Goal: Task Accomplishment & Management: Use online tool/utility

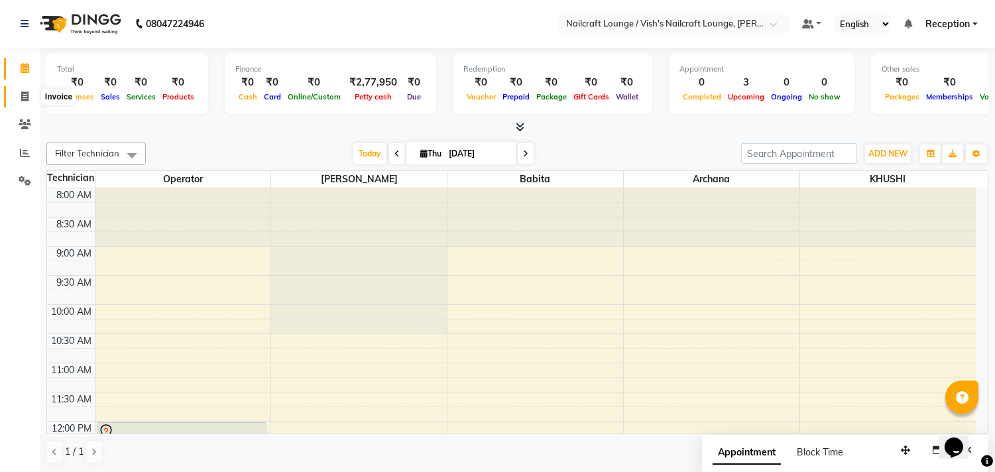
click at [22, 97] on icon at bounding box center [24, 96] width 7 height 10
select select "3438"
select select "service"
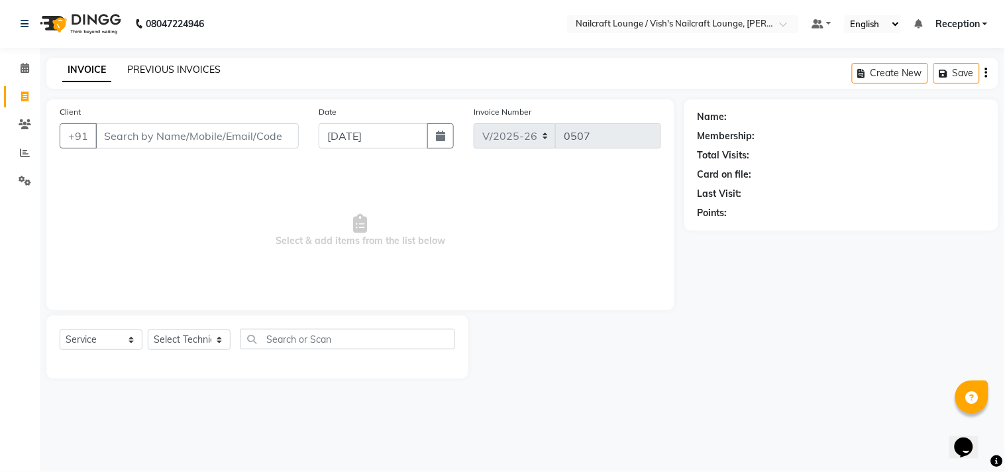
click at [161, 70] on link "PREVIOUS INVOICES" at bounding box center [173, 70] width 93 height 12
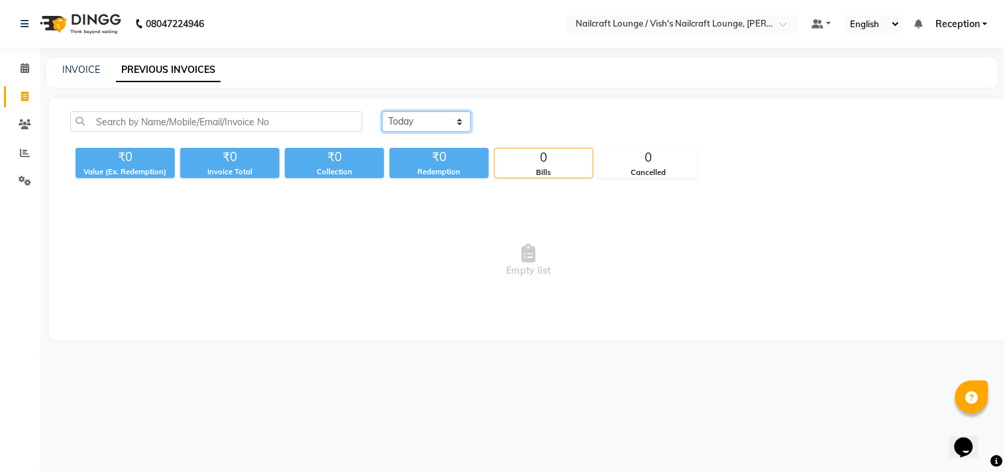
click at [432, 117] on select "[DATE] [DATE] Custom Range" at bounding box center [426, 121] width 89 height 21
select select "range"
click at [382, 111] on select "[DATE] [DATE] Custom Range" at bounding box center [426, 121] width 89 height 21
click at [555, 123] on input "[DATE]" at bounding box center [534, 122] width 93 height 19
select select "9"
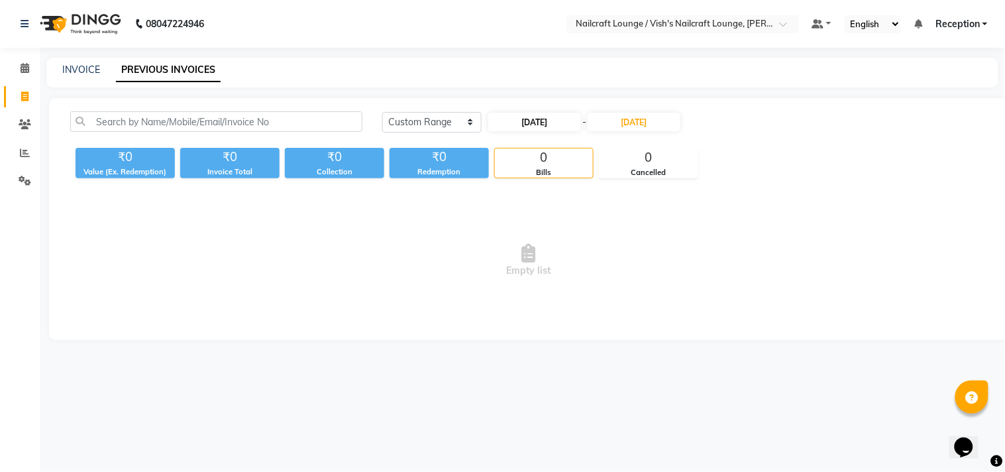
select select "2025"
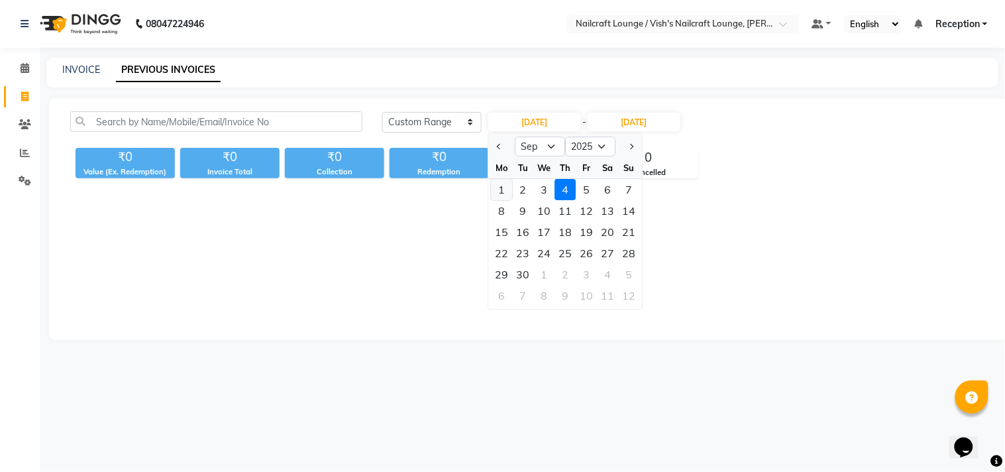
click at [502, 188] on div "1" at bounding box center [502, 189] width 21 height 21
type input "[DATE]"
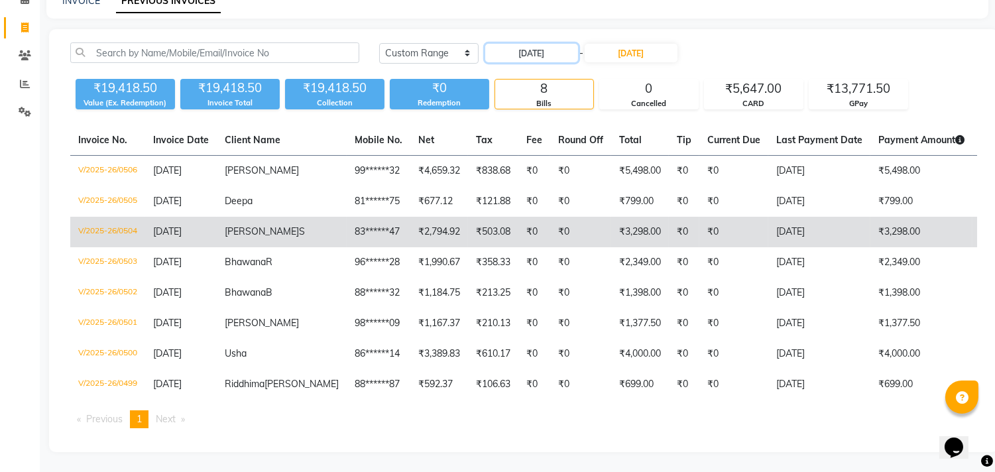
scroll to position [76, 0]
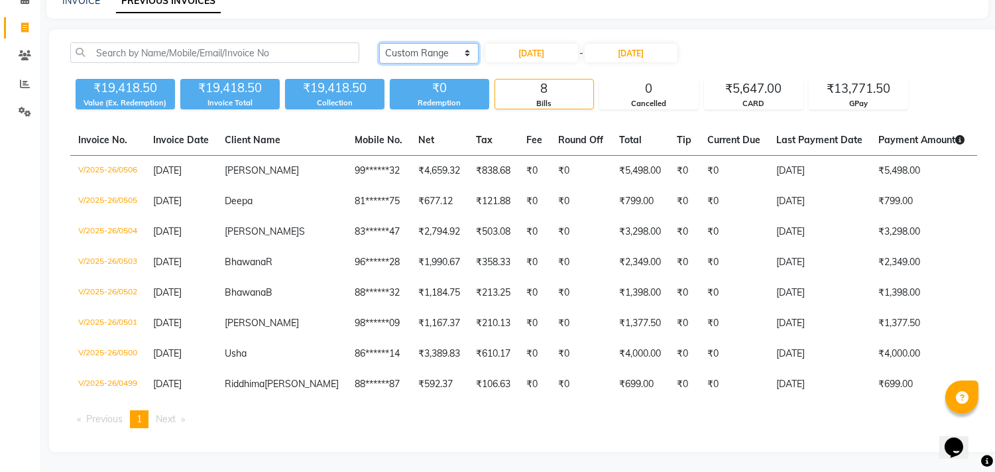
click at [462, 46] on select "[DATE] [DATE] Custom Range" at bounding box center [428, 53] width 99 height 21
click at [379, 43] on select "[DATE] [DATE] Custom Range" at bounding box center [428, 53] width 99 height 21
click at [567, 44] on input "[DATE]" at bounding box center [531, 53] width 93 height 19
select select "9"
select select "2025"
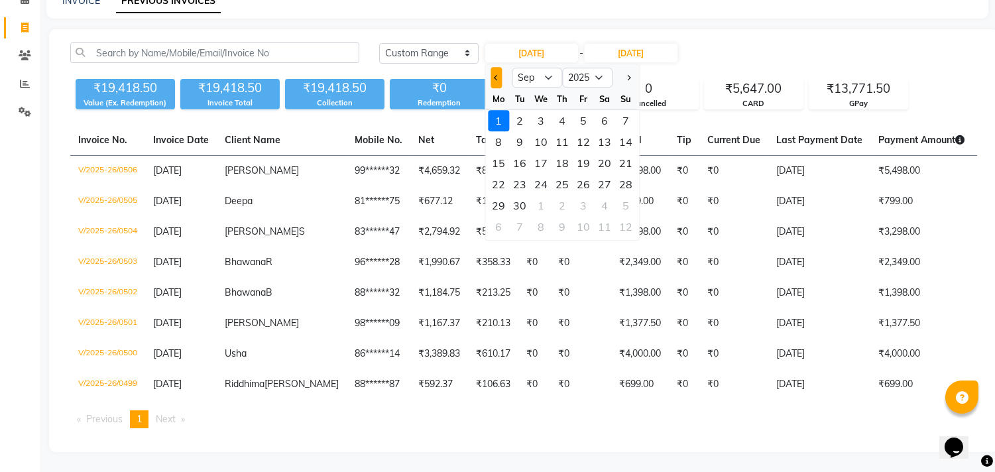
click at [497, 75] on span "Previous month" at bounding box center [496, 77] width 5 height 5
select select "8"
click at [624, 201] on div "31" at bounding box center [625, 205] width 21 height 21
type input "[DATE]"
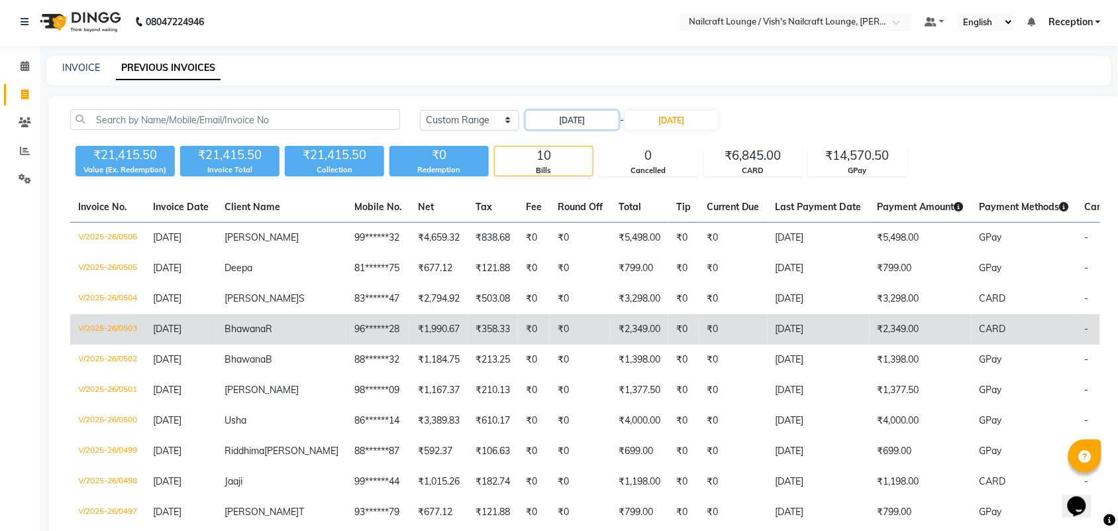
scroll to position [0, 0]
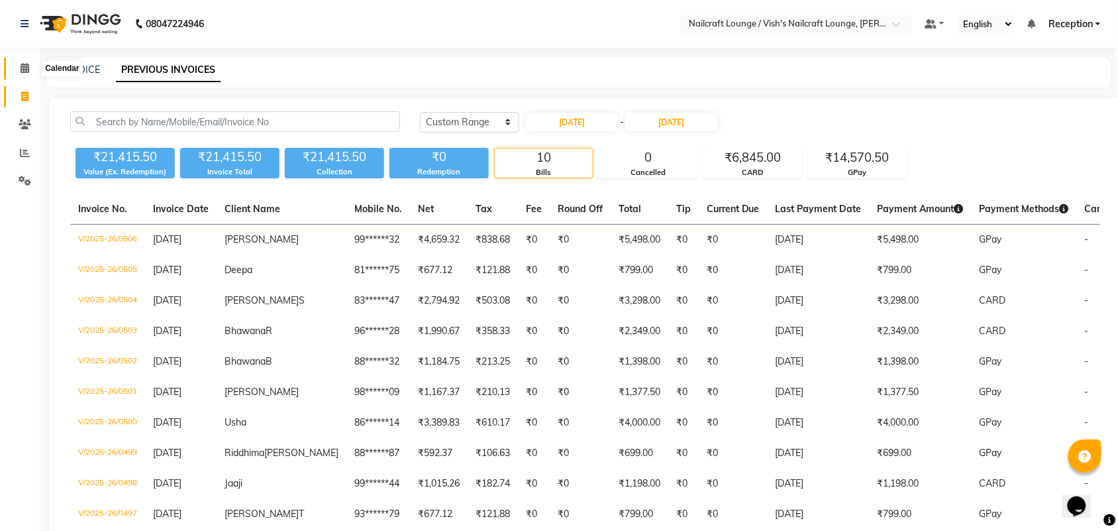
click at [24, 70] on icon at bounding box center [25, 68] width 9 height 10
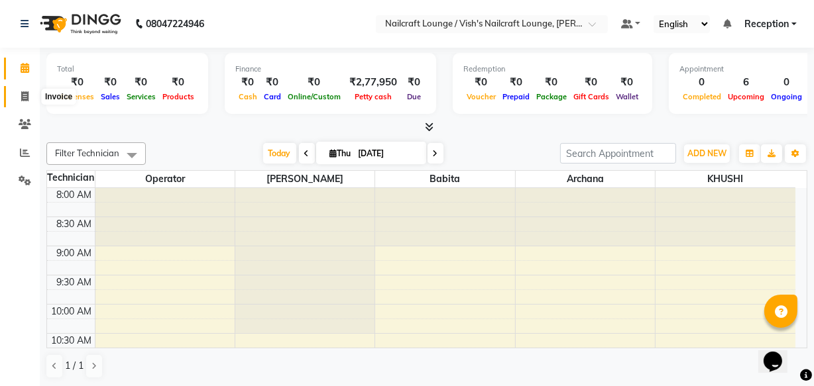
click at [27, 96] on icon at bounding box center [24, 96] width 7 height 10
select select "3438"
select select "service"
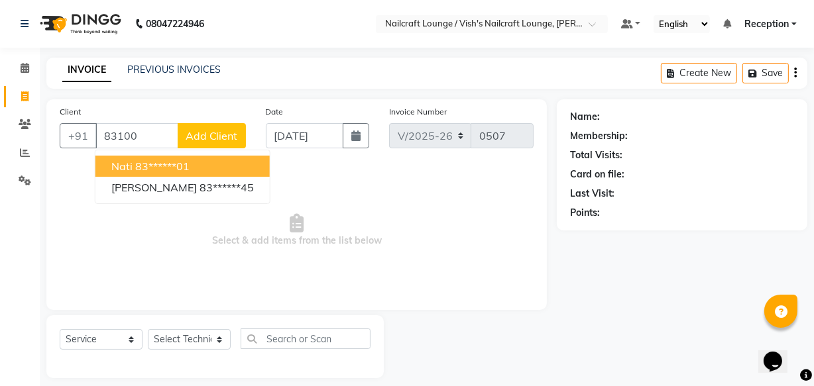
click at [139, 166] on ngb-highlight "83******01" at bounding box center [162, 166] width 54 height 13
type input "83******01"
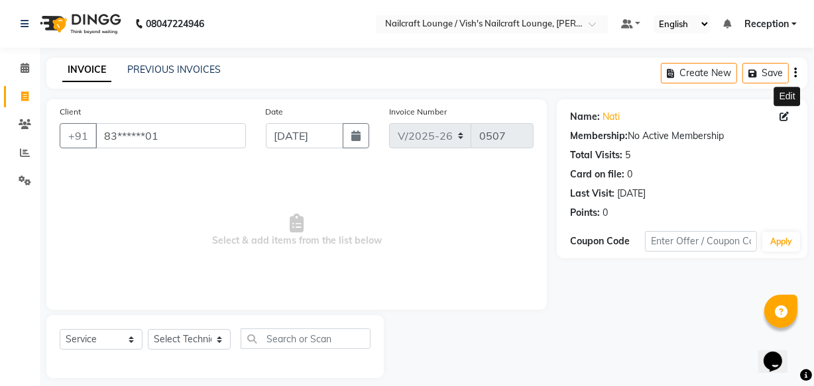
click at [785, 118] on icon at bounding box center [783, 116] width 9 height 9
select select "[DEMOGRAPHIC_DATA]"
select select
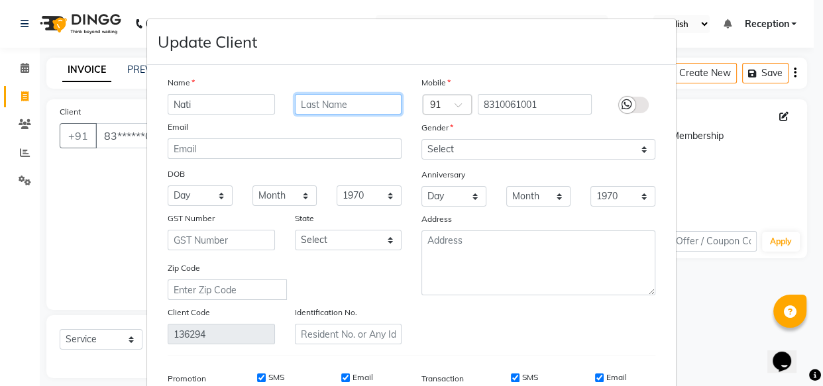
click at [347, 107] on input "text" at bounding box center [348, 104] width 107 height 21
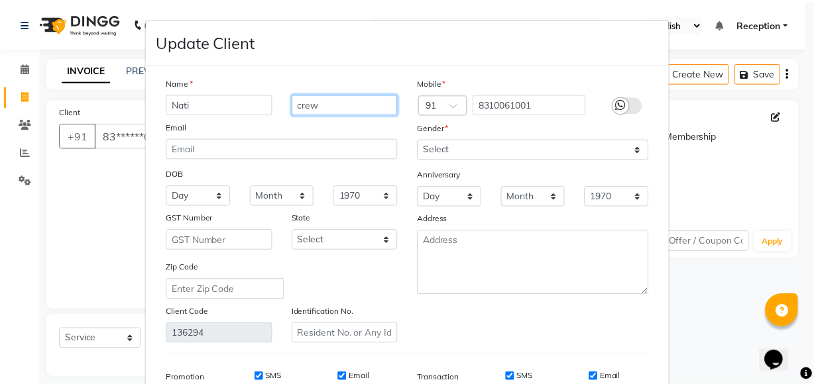
scroll to position [205, 0]
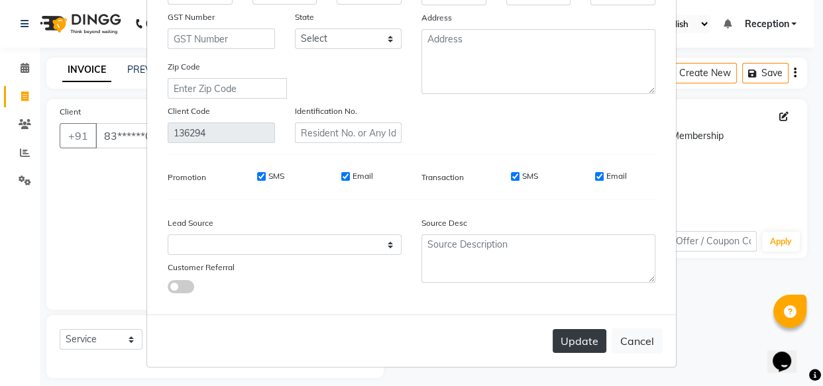
type input "crew"
click at [587, 338] on button "Update" at bounding box center [580, 341] width 54 height 24
select select
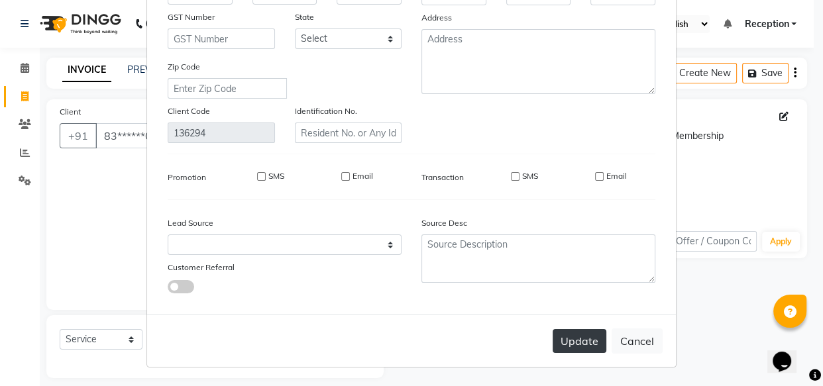
select select
checkbox input "false"
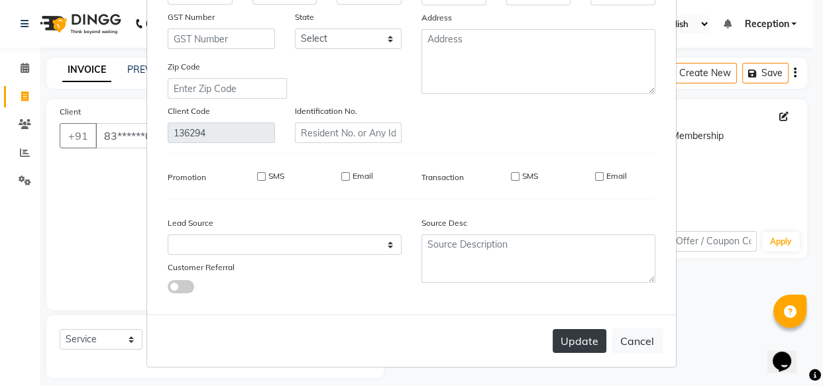
checkbox input "false"
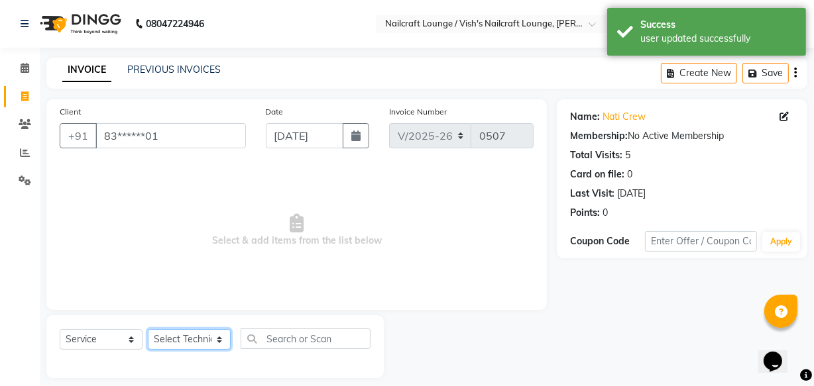
click at [220, 341] on select "Select Technician [PERSON_NAME] [PERSON_NAME] Operator Reception [PERSON_NAME]" at bounding box center [189, 339] width 83 height 21
select select "15608"
click at [148, 329] on select "Select Technician [PERSON_NAME] [PERSON_NAME] Operator Reception [PERSON_NAME]" at bounding box center [189, 339] width 83 height 21
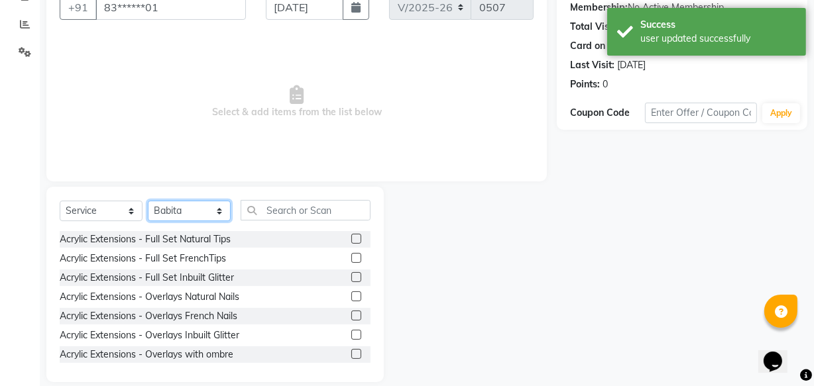
scroll to position [145, 0]
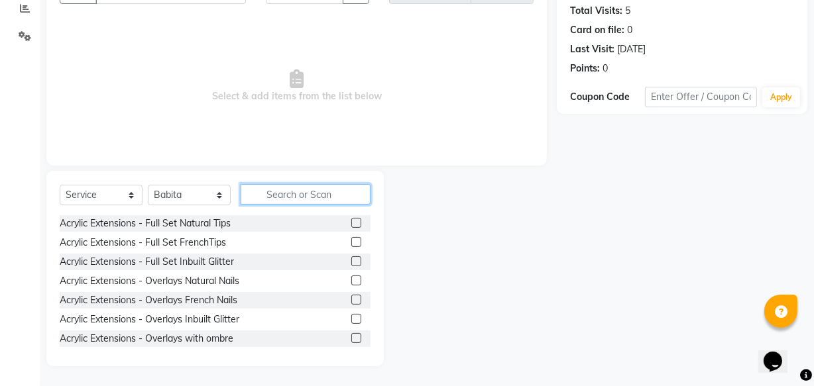
click at [280, 193] on input "text" at bounding box center [306, 194] width 130 height 21
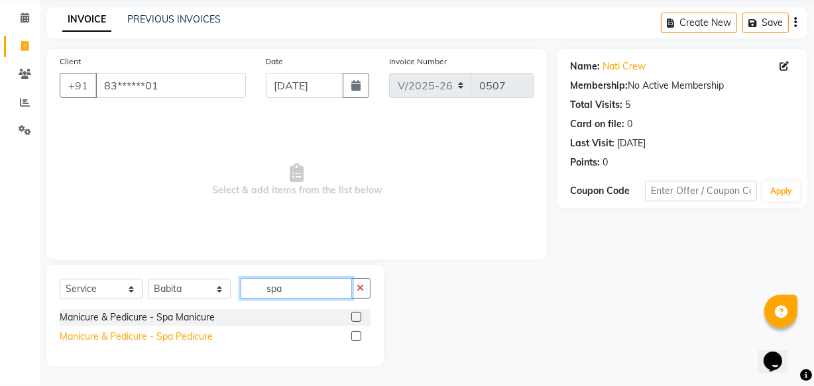
type input "spa"
click at [186, 343] on div "Manicure & Pedicure - Spa Pedicure" at bounding box center [136, 337] width 153 height 14
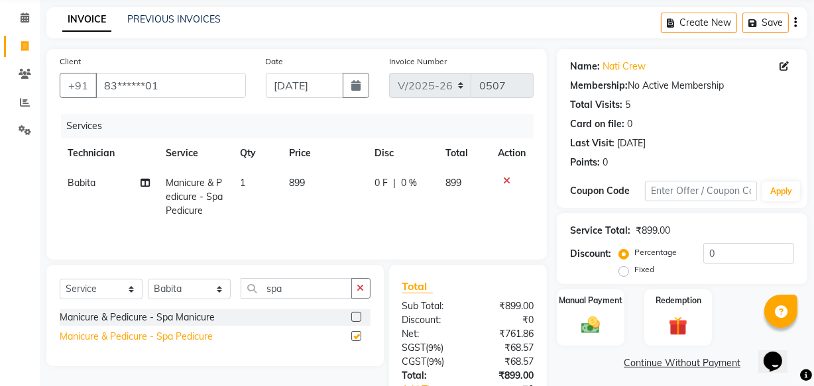
checkbox input "false"
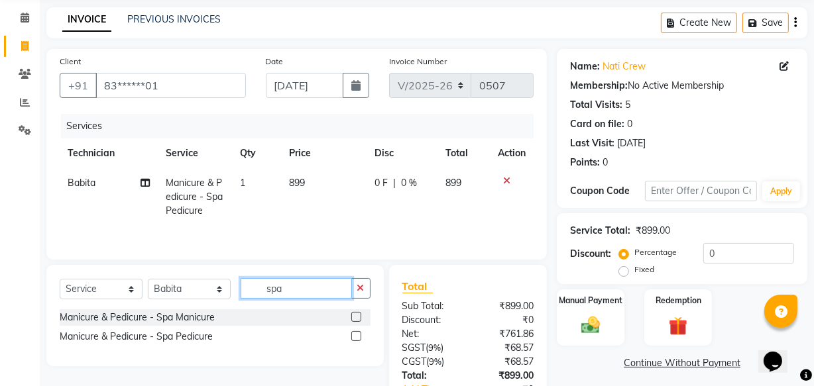
click at [311, 288] on input "spa" at bounding box center [296, 288] width 111 height 21
type input "s"
type input "feet"
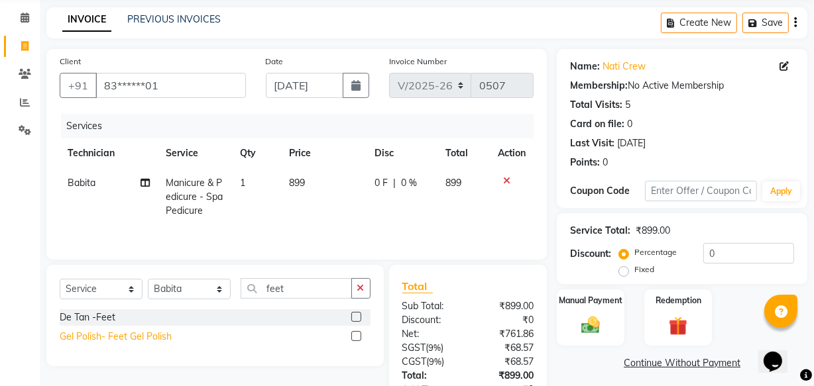
click at [147, 335] on div "Gel Polish- Feet Gel Polish" at bounding box center [116, 337] width 112 height 14
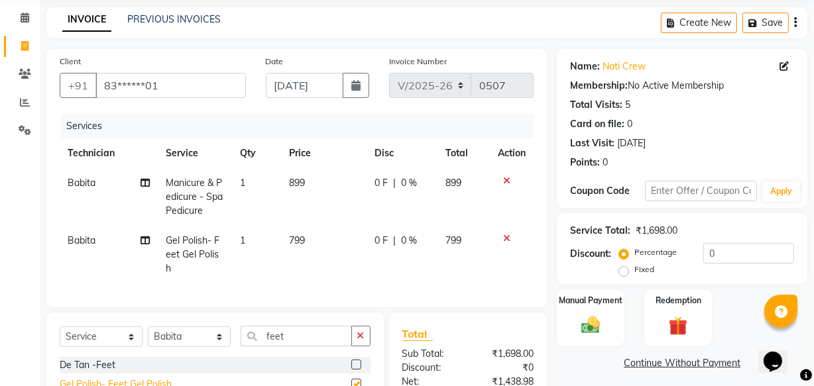
checkbox input "false"
click at [217, 333] on select "Select Technician [PERSON_NAME] [PERSON_NAME] Operator Reception [PERSON_NAME]" at bounding box center [189, 337] width 83 height 21
select select "15605"
click at [148, 327] on select "Select Technician [PERSON_NAME] [PERSON_NAME] Operator Reception [PERSON_NAME]" at bounding box center [189, 337] width 83 height 21
click at [510, 238] on div at bounding box center [512, 238] width 28 height 9
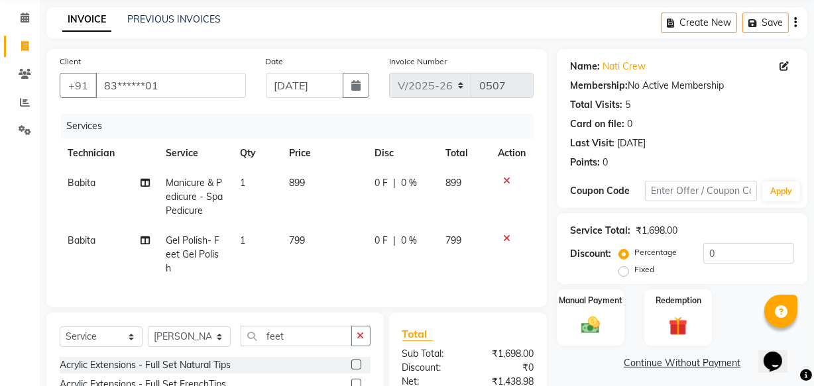
click at [506, 238] on icon at bounding box center [506, 238] width 7 height 9
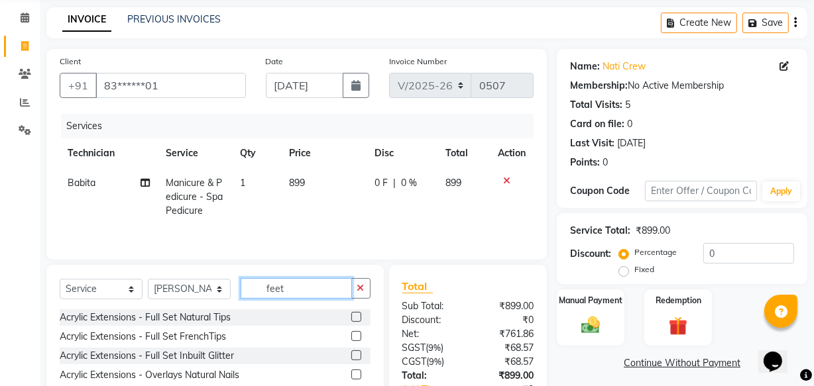
click at [307, 282] on input "feet" at bounding box center [296, 288] width 111 height 21
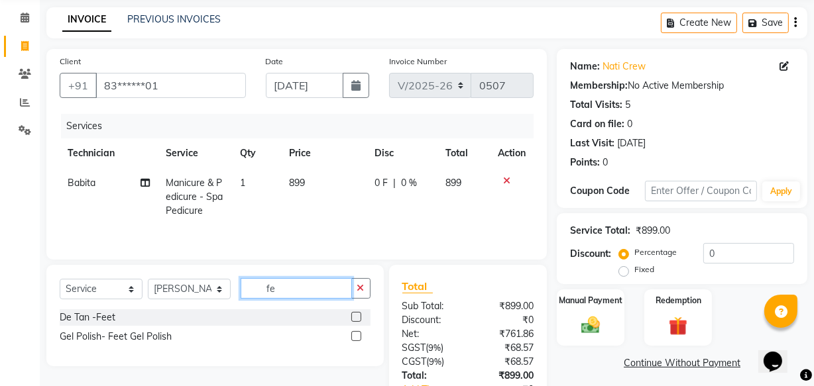
type input "f"
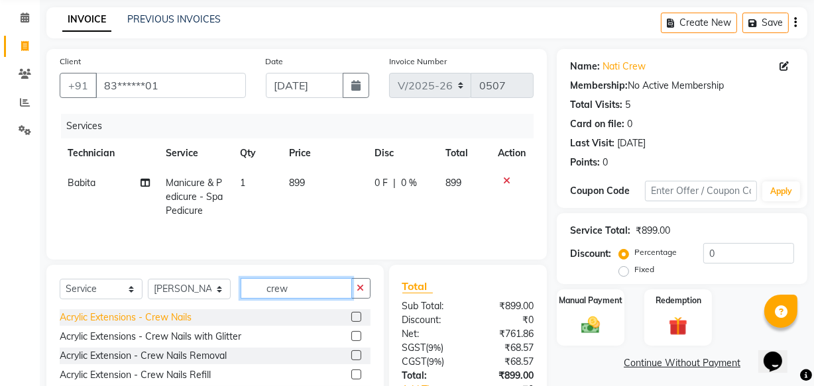
type input "crew"
click at [172, 316] on div "Acrylic Extensions - Crew Nails" at bounding box center [126, 318] width 132 height 14
checkbox input "false"
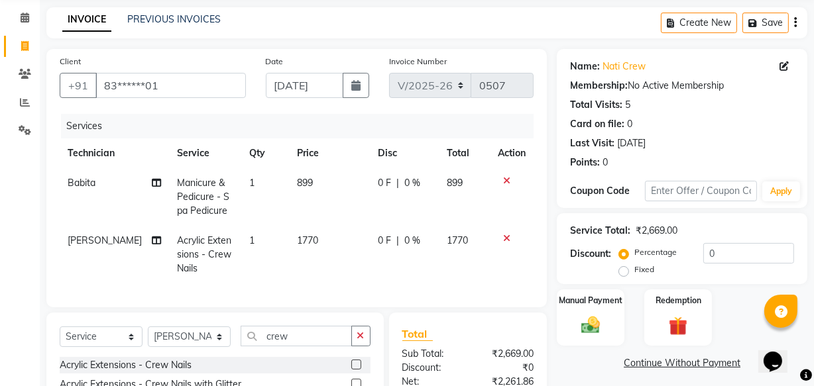
click at [504, 239] on icon at bounding box center [506, 238] width 7 height 9
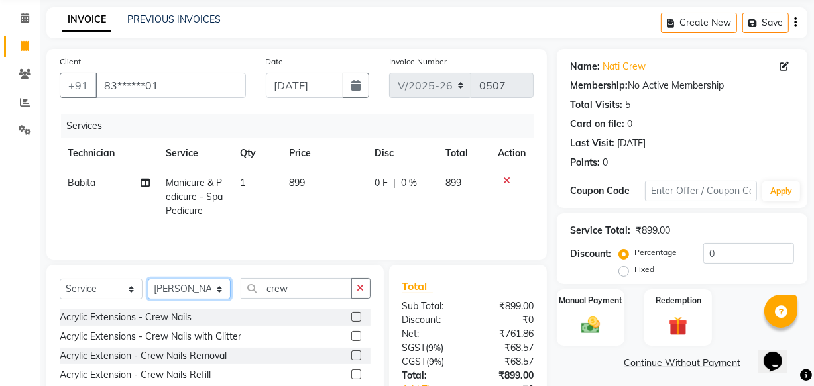
click at [219, 290] on select "Select Technician [PERSON_NAME] [PERSON_NAME] Operator Reception [PERSON_NAME]" at bounding box center [189, 289] width 83 height 21
select select "15608"
click at [148, 279] on select "Select Technician [PERSON_NAME] [PERSON_NAME] Operator Reception [PERSON_NAME]" at bounding box center [189, 289] width 83 height 21
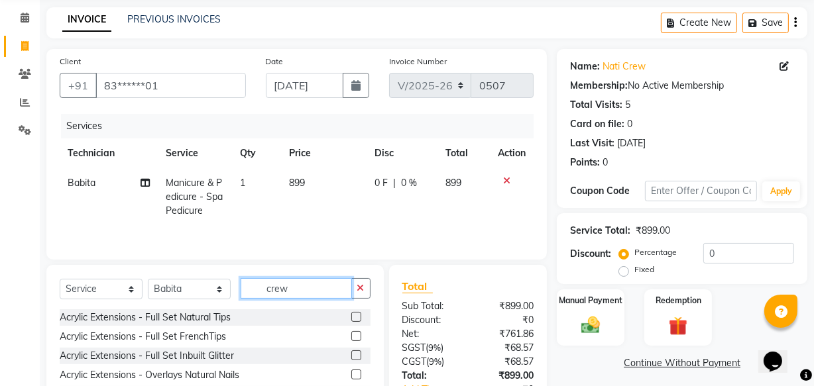
click at [304, 288] on input "crew" at bounding box center [296, 288] width 111 height 21
type input "c"
type input "crew"
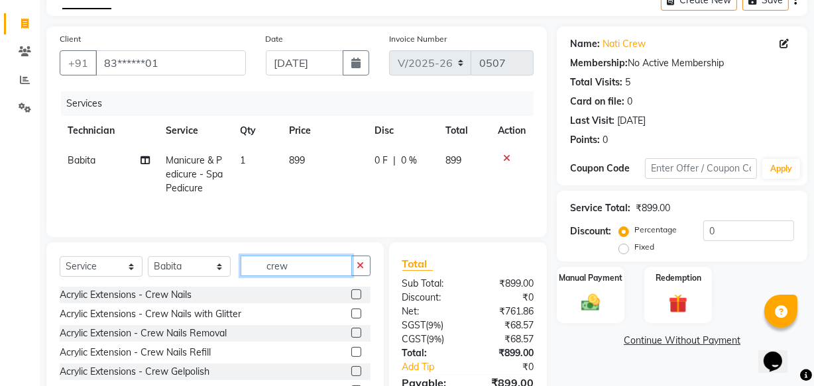
scroll to position [113, 0]
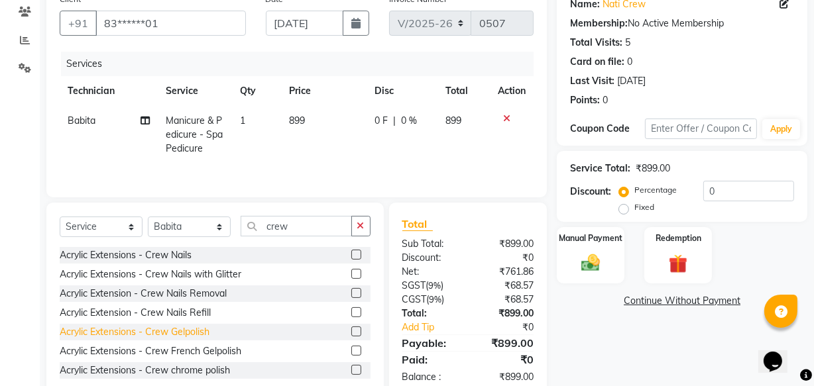
click at [199, 331] on div "Acrylic Extensions - Crew Gelpolish" at bounding box center [135, 332] width 150 height 14
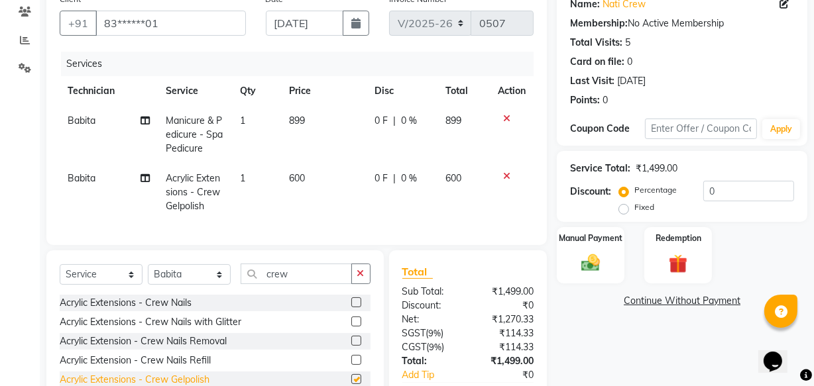
checkbox input "false"
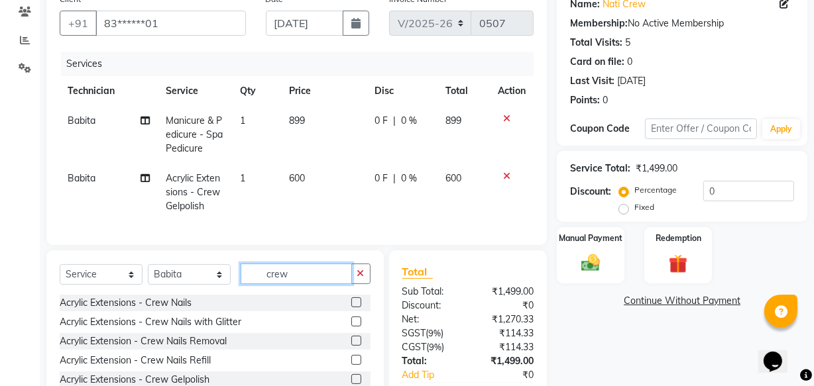
click at [298, 283] on input "crew" at bounding box center [296, 274] width 111 height 21
type input "c"
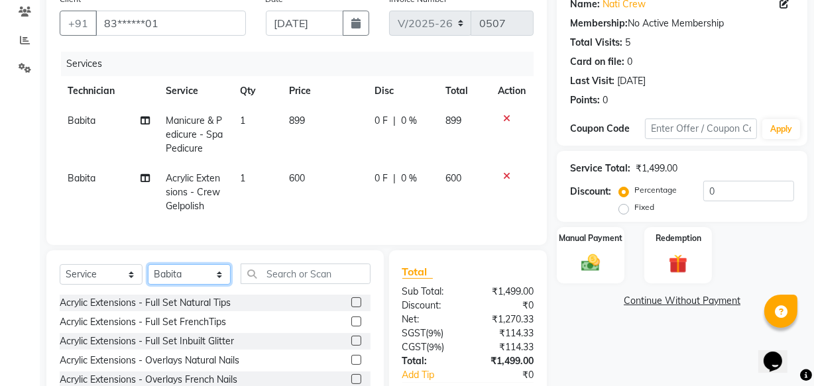
click at [212, 284] on select "Select Technician [PERSON_NAME] [PERSON_NAME] Operator Reception [PERSON_NAME]" at bounding box center [189, 274] width 83 height 21
select select "15605"
click at [148, 274] on select "Select Technician [PERSON_NAME] [PERSON_NAME] Operator Reception [PERSON_NAME]" at bounding box center [189, 274] width 83 height 21
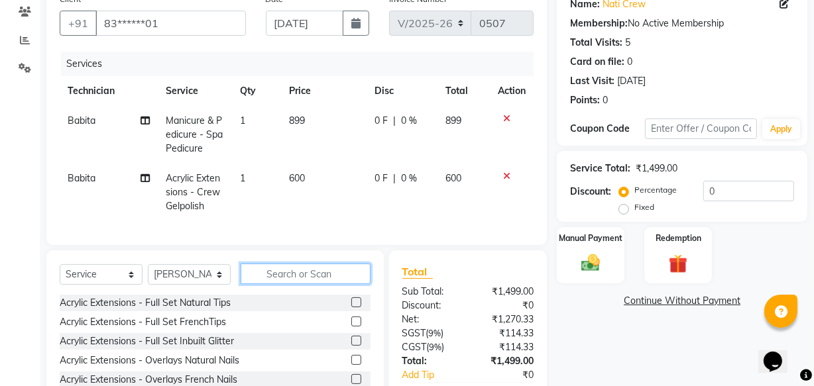
click at [287, 278] on input "text" at bounding box center [306, 274] width 130 height 21
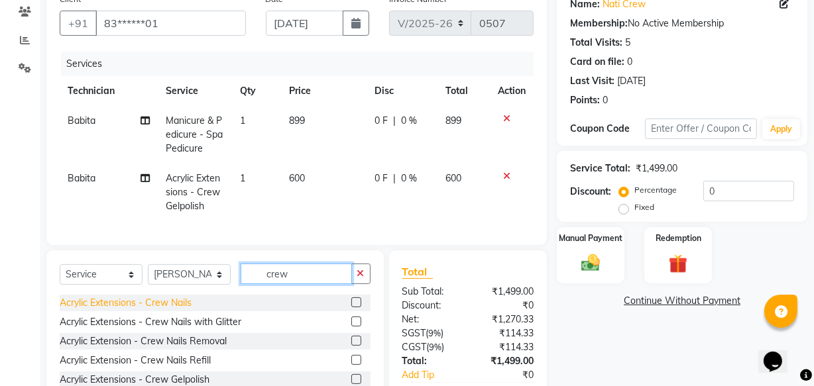
type input "crew"
click at [184, 310] on div "Acrylic Extensions - Crew Nails" at bounding box center [126, 303] width 132 height 14
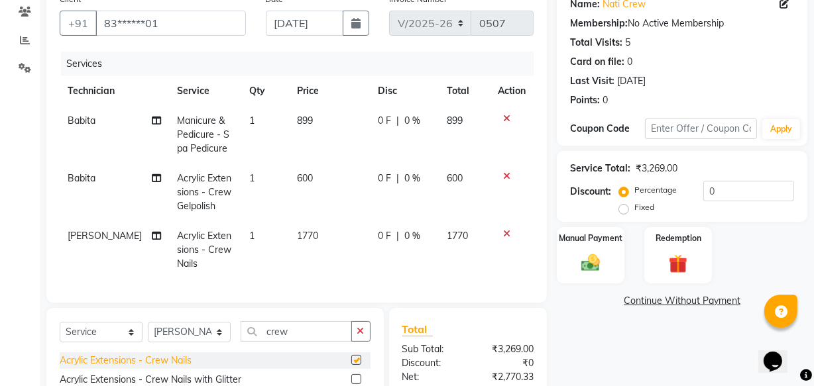
checkbox input "false"
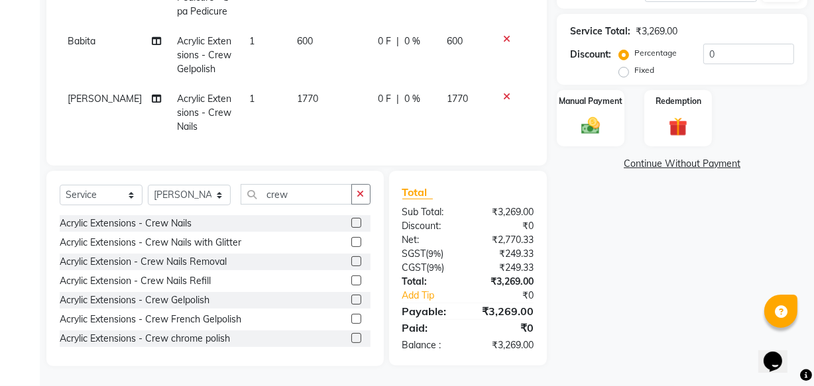
scroll to position [259, 0]
click at [305, 192] on input "crew" at bounding box center [296, 194] width 111 height 21
type input "c"
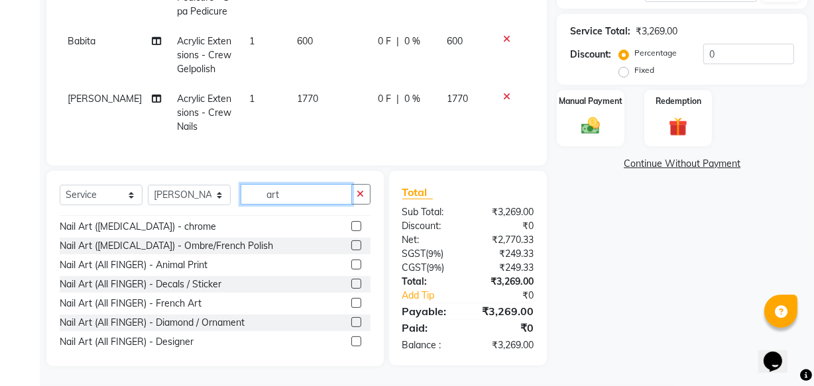
scroll to position [209, 0]
type input "art"
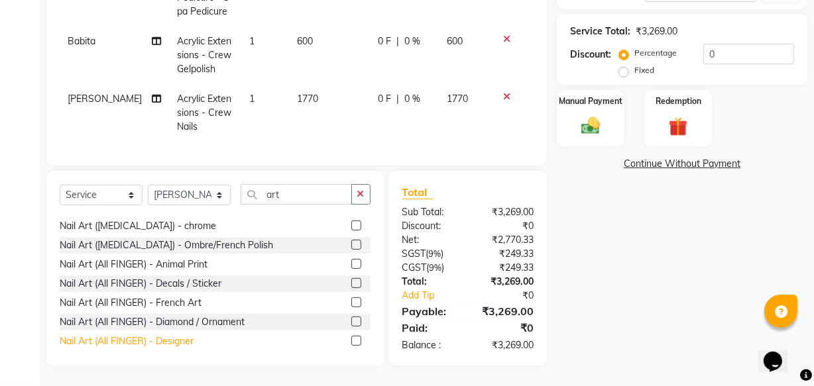
click at [138, 338] on div "Nail Art (All FINGER) - Designer" at bounding box center [127, 342] width 134 height 14
checkbox input "false"
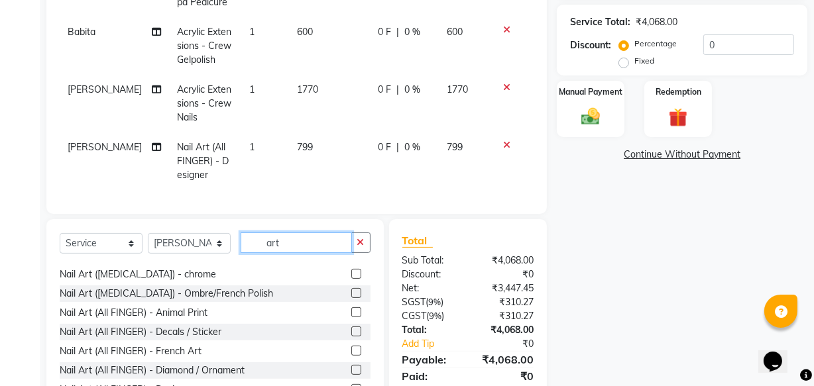
click at [296, 252] on input "art" at bounding box center [296, 243] width 111 height 21
type input "a"
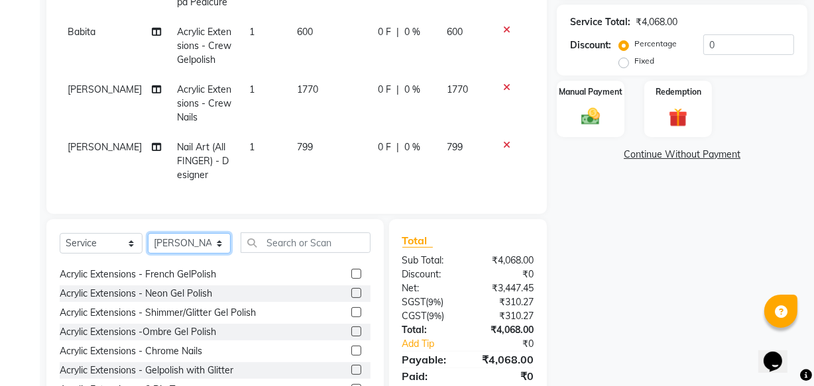
click at [215, 254] on select "Select Technician [PERSON_NAME] [PERSON_NAME] Operator Reception [PERSON_NAME]" at bounding box center [189, 243] width 83 height 21
select select "20433"
click at [148, 242] on select "Select Technician [PERSON_NAME] [PERSON_NAME] Operator Reception [PERSON_NAME]" at bounding box center [189, 243] width 83 height 21
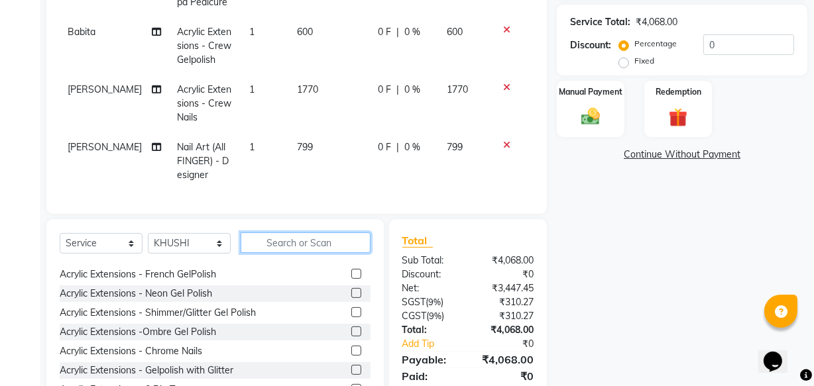
click at [274, 248] on input "text" at bounding box center [306, 243] width 130 height 21
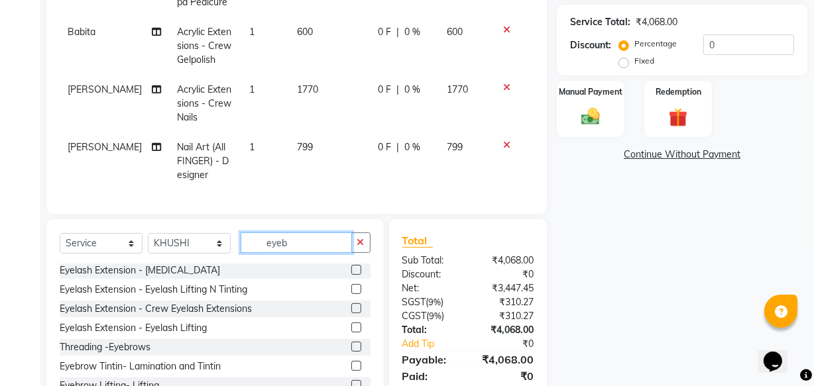
scroll to position [0, 0]
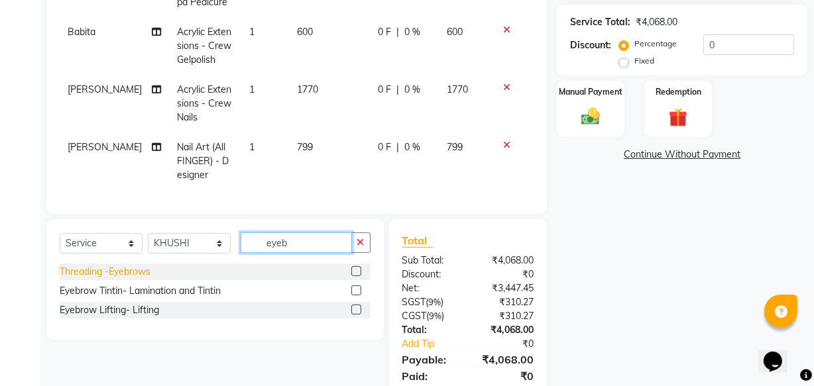
type input "eyeb"
click at [121, 279] on div "Threading -Eyebrows" at bounding box center [105, 272] width 91 height 14
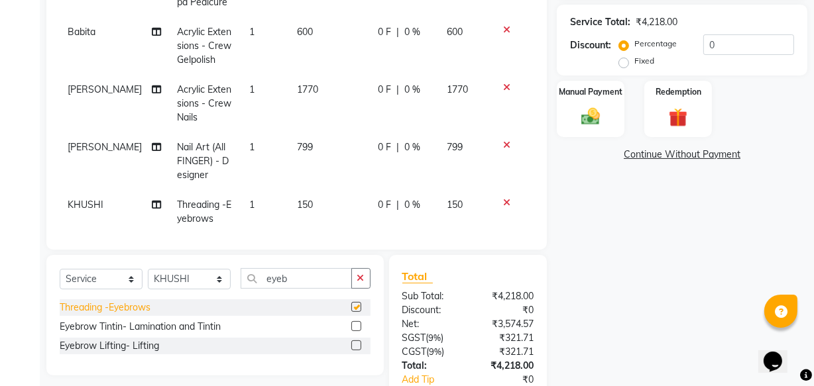
checkbox input "false"
click at [605, 95] on label "Manual Payment" at bounding box center [590, 91] width 66 height 13
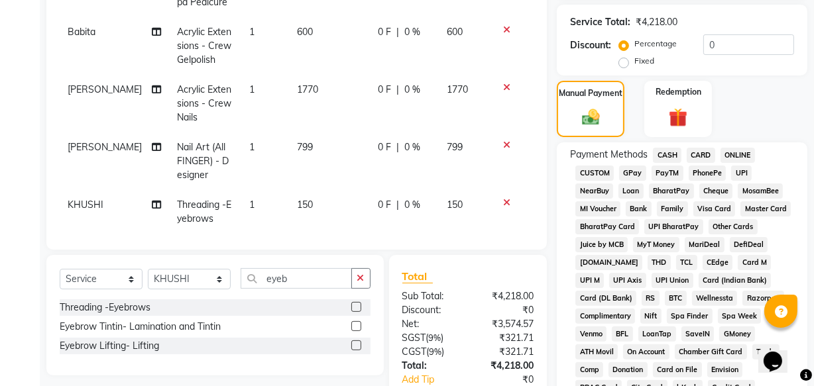
click at [634, 174] on span "GPay" at bounding box center [632, 173] width 27 height 15
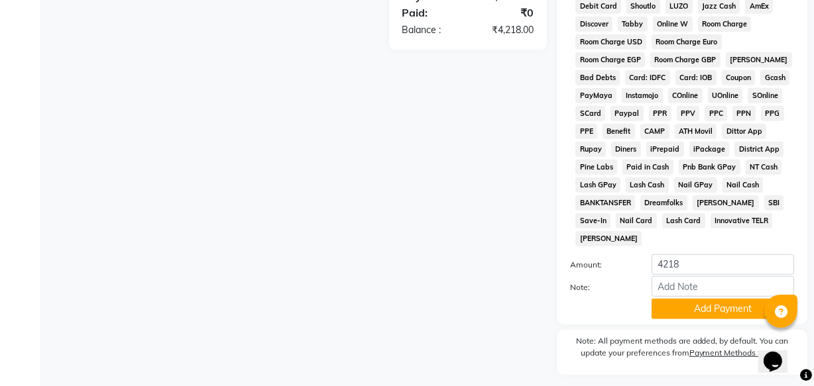
scroll to position [676, 0]
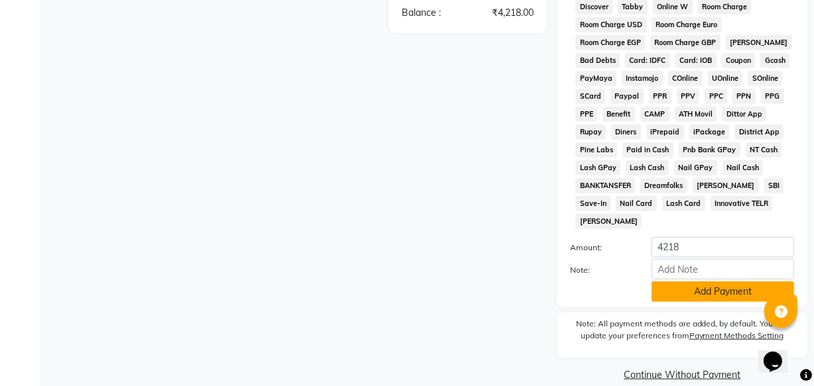
click at [704, 282] on button "Add Payment" at bounding box center [722, 292] width 142 height 21
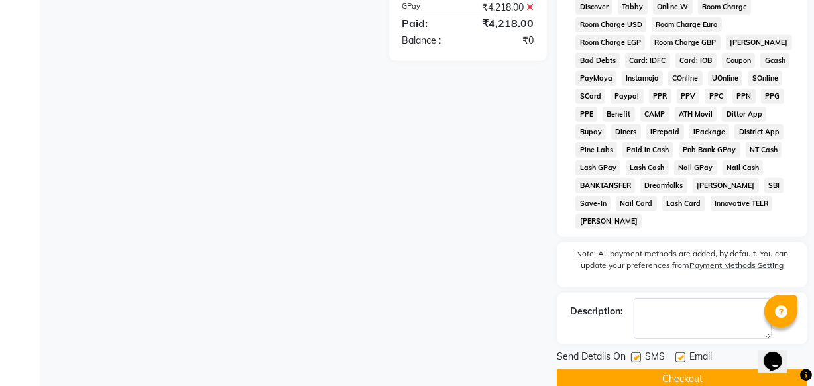
click at [667, 369] on button "Checkout" at bounding box center [682, 379] width 250 height 21
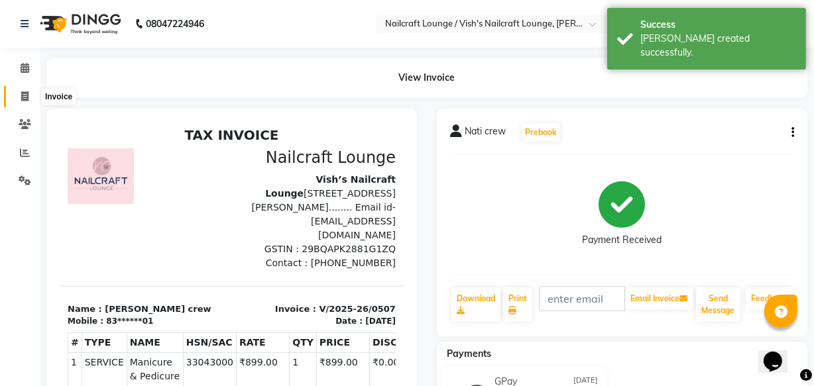
click at [25, 93] on icon at bounding box center [24, 96] width 7 height 10
select select "service"
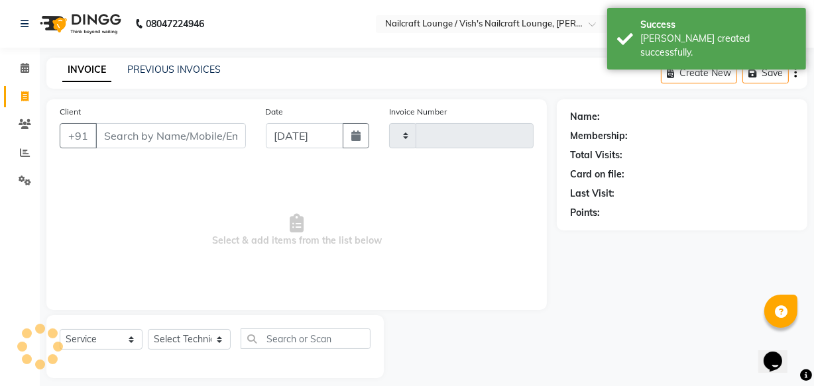
type input "0508"
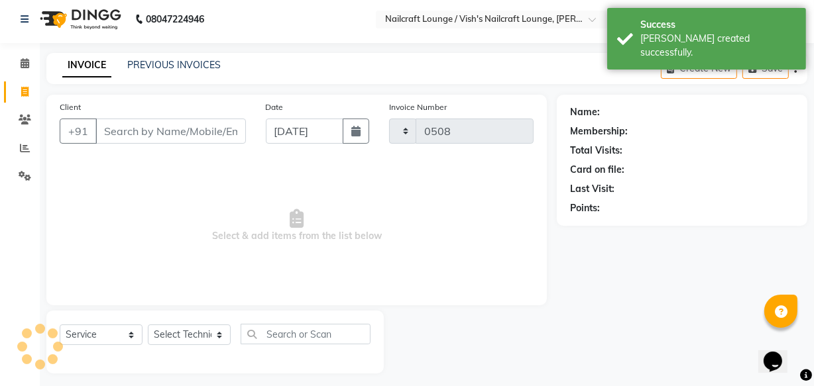
select select "3438"
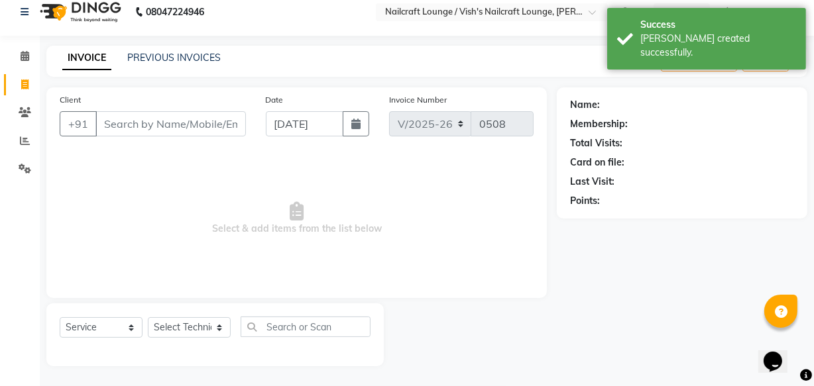
click at [112, 124] on input "Client" at bounding box center [170, 123] width 150 height 25
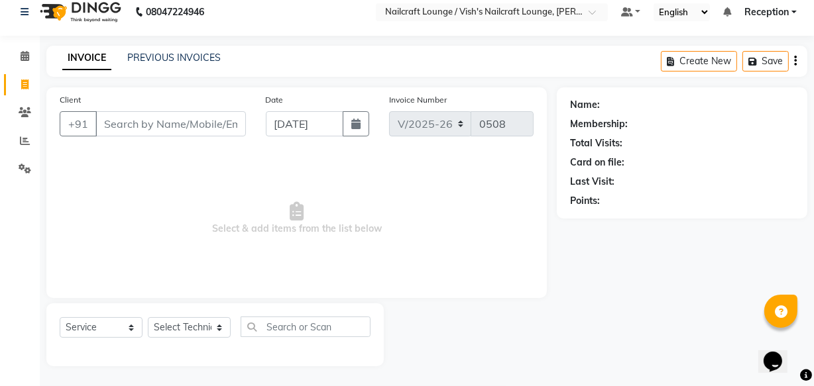
click at [129, 119] on input "Client" at bounding box center [170, 123] width 150 height 25
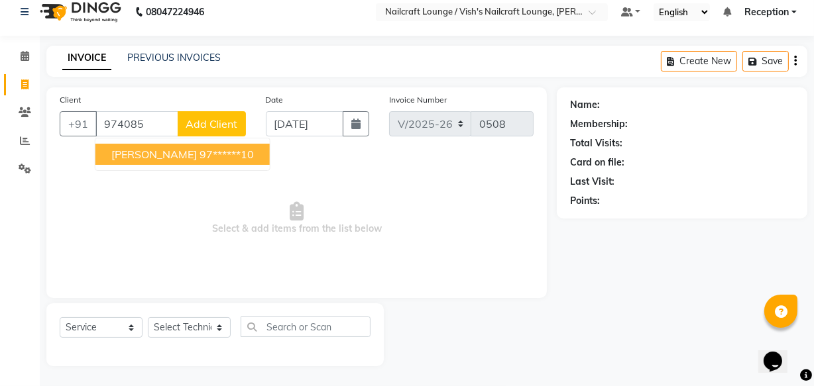
click at [199, 151] on ngb-highlight "97******10" at bounding box center [226, 154] width 54 height 13
type input "97******10"
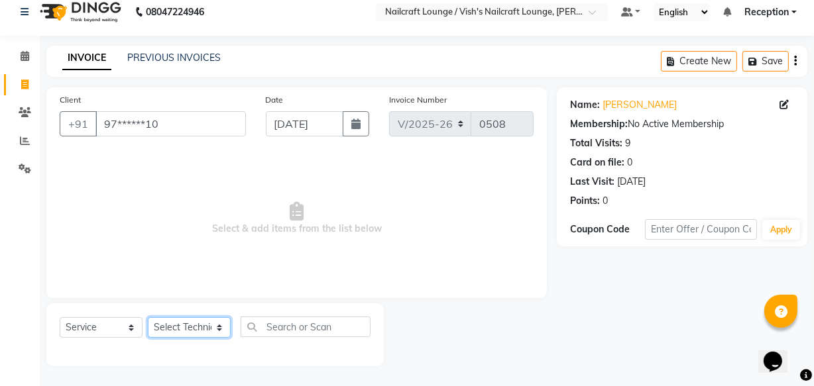
click at [221, 327] on select "Select Technician [PERSON_NAME] [PERSON_NAME] Operator Reception [PERSON_NAME]" at bounding box center [189, 327] width 83 height 21
select select "15609"
click at [148, 317] on select "Select Technician [PERSON_NAME] [PERSON_NAME] Operator Reception [PERSON_NAME]" at bounding box center [189, 327] width 83 height 21
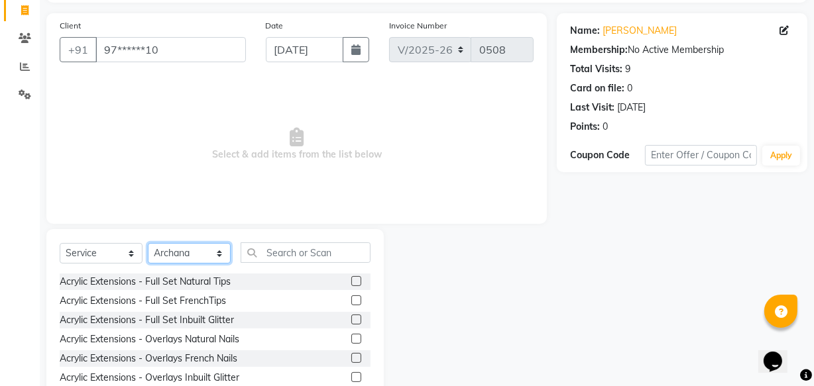
scroll to position [140, 0]
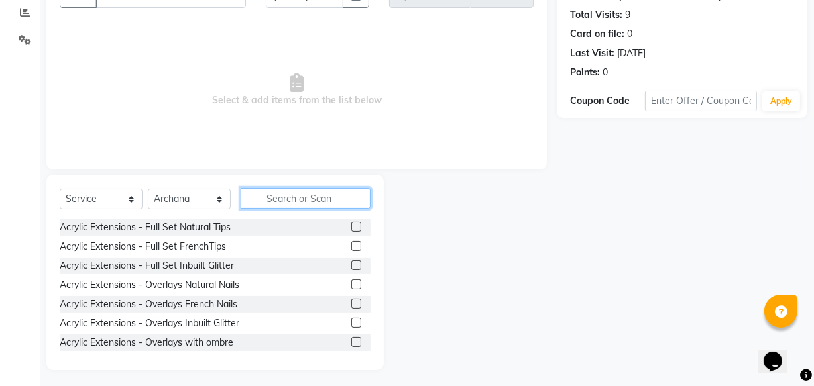
click at [319, 192] on input "text" at bounding box center [306, 198] width 130 height 21
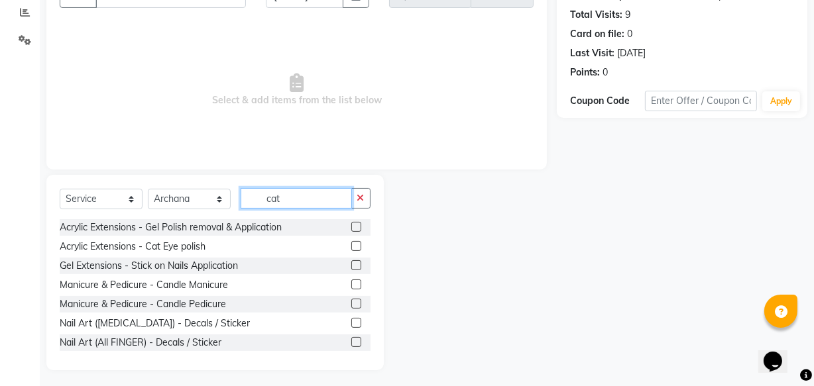
scroll to position [89, 0]
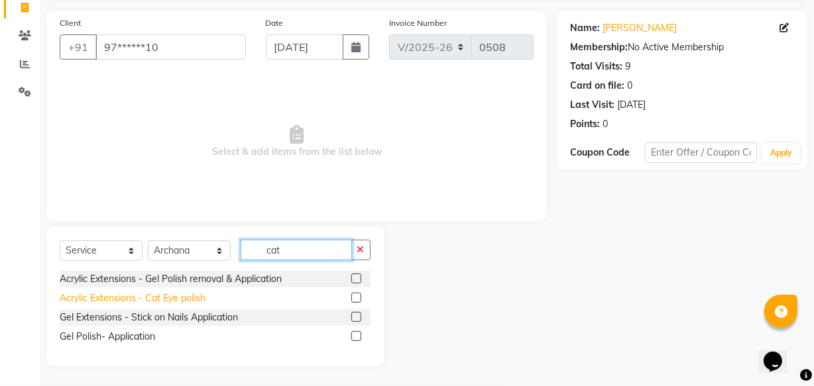
type input "cat"
click at [174, 298] on div "Acrylic Extensions - Cat Eye polish" at bounding box center [133, 299] width 146 height 14
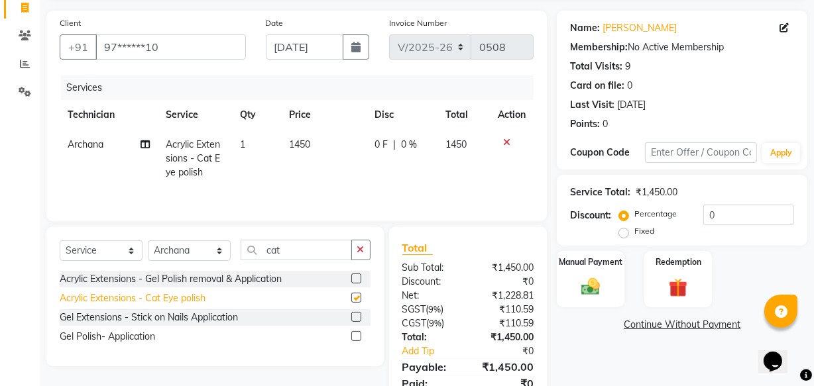
checkbox input "false"
click at [593, 266] on label "Manual Payment" at bounding box center [590, 261] width 66 height 13
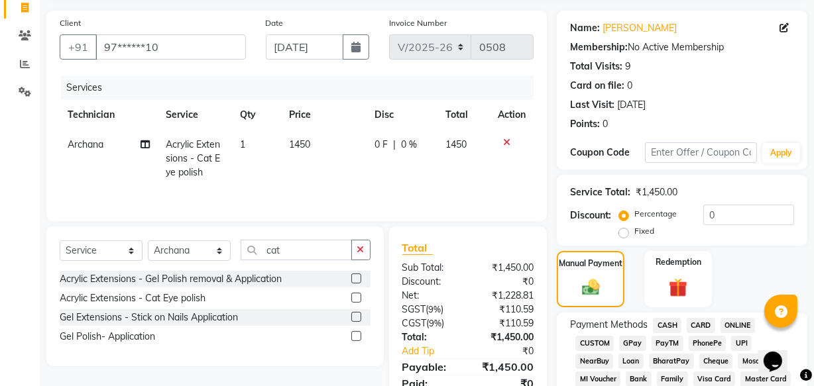
click at [629, 345] on span "GPay" at bounding box center [632, 343] width 27 height 15
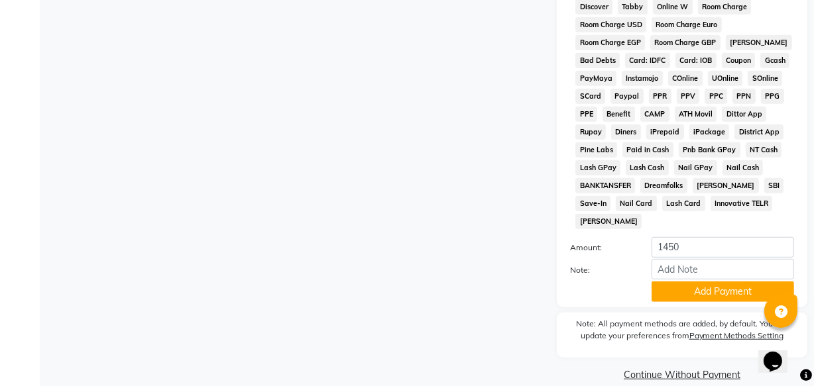
scroll to position [676, 0]
click at [700, 282] on button "Add Payment" at bounding box center [722, 292] width 142 height 21
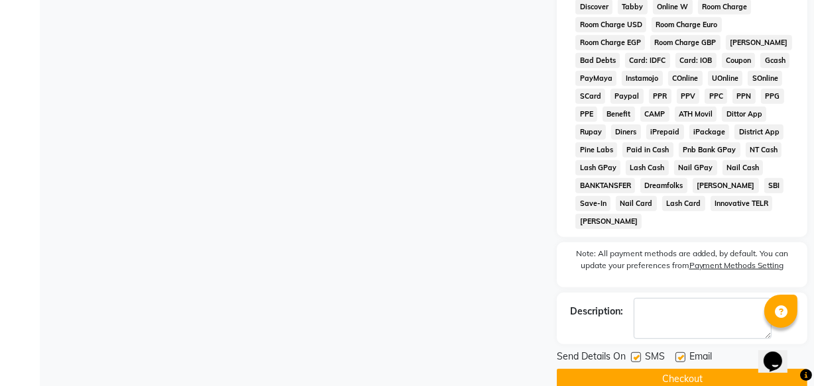
click at [685, 369] on button "Checkout" at bounding box center [682, 379] width 250 height 21
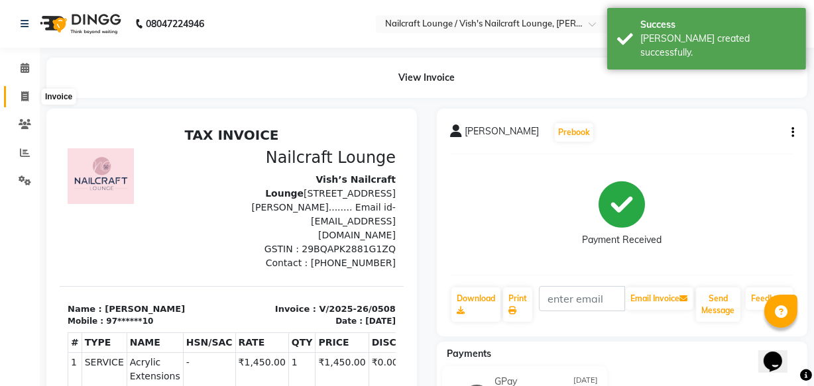
click at [23, 101] on icon at bounding box center [24, 96] width 7 height 10
select select "3438"
select select "service"
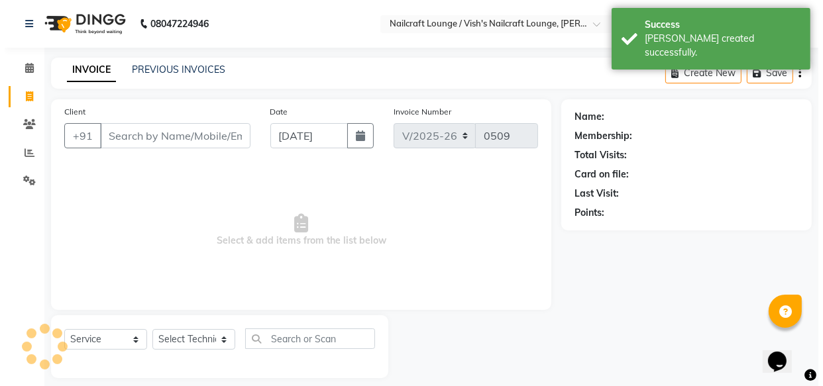
scroll to position [13, 0]
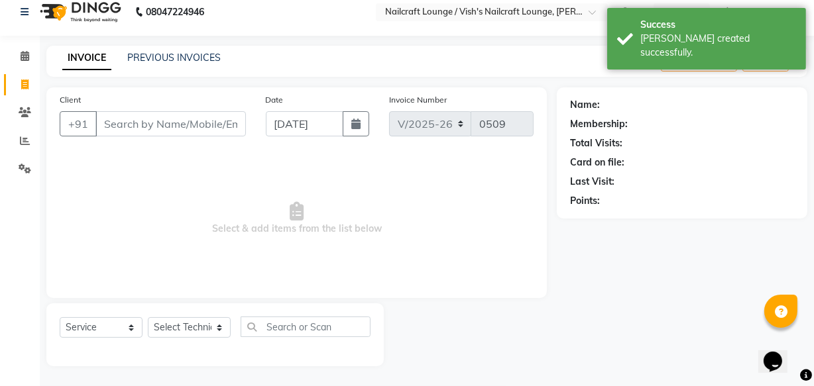
click at [147, 121] on input "Client" at bounding box center [170, 123] width 150 height 25
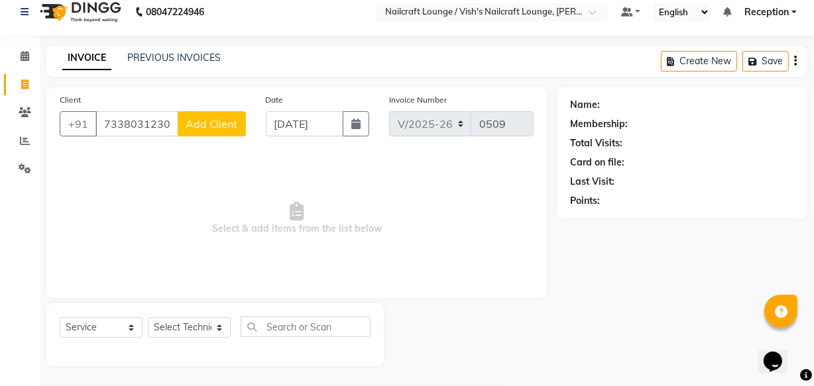
type input "7338031230"
click at [223, 125] on span "Add Client" at bounding box center [212, 123] width 52 height 13
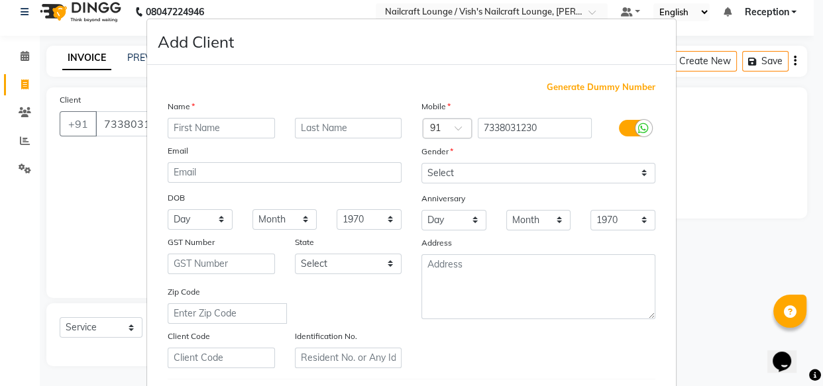
click at [238, 122] on input "text" at bounding box center [221, 128] width 107 height 21
type input "[DEMOGRAPHIC_DATA]"
click at [326, 123] on input "text" at bounding box center [348, 128] width 107 height 21
type input "k"
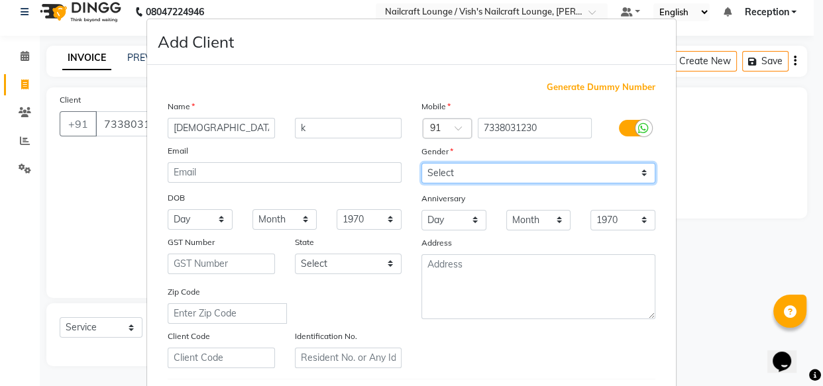
click at [506, 167] on select "Select [DEMOGRAPHIC_DATA] [DEMOGRAPHIC_DATA] Other Prefer Not To Say" at bounding box center [538, 173] width 234 height 21
select select "[DEMOGRAPHIC_DATA]"
click at [421, 163] on select "Select [DEMOGRAPHIC_DATA] [DEMOGRAPHIC_DATA] Other Prefer Not To Say" at bounding box center [538, 173] width 234 height 21
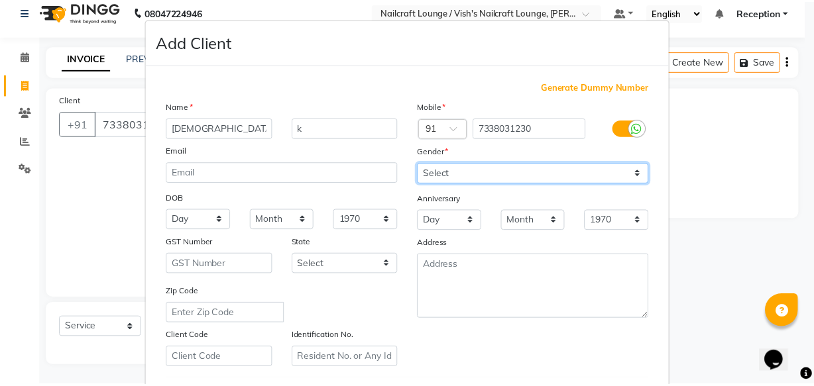
scroll to position [229, 0]
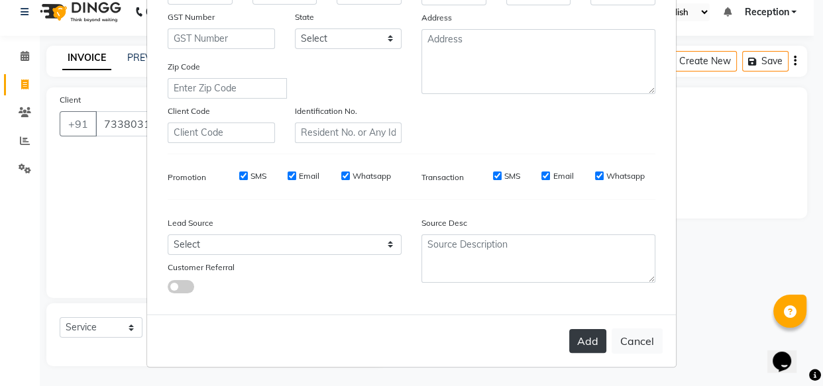
click at [592, 343] on button "Add" at bounding box center [587, 341] width 37 height 24
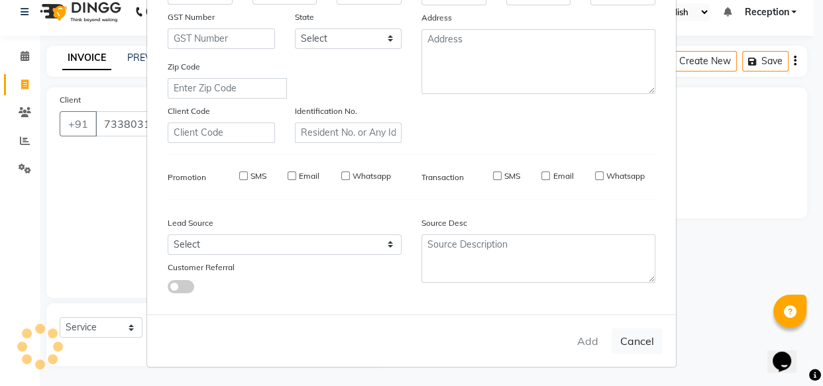
type input "73******30"
select select
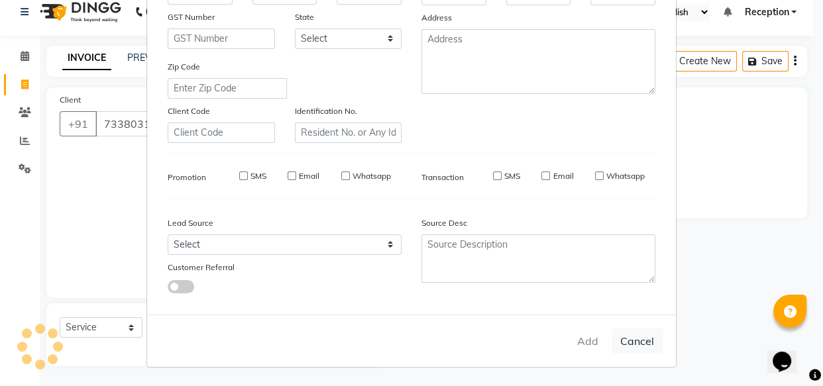
select select
checkbox input "false"
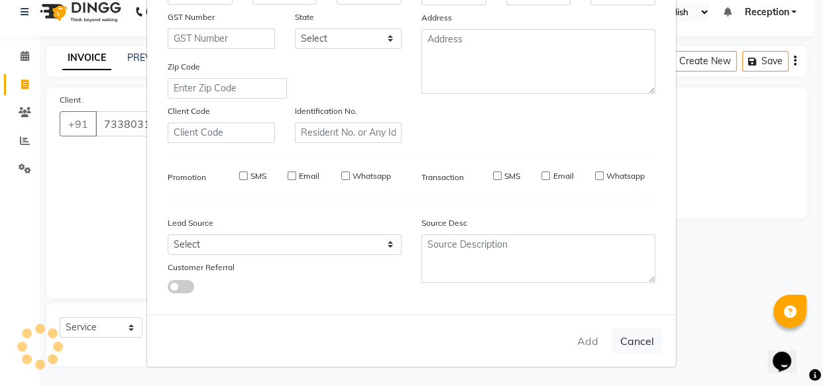
checkbox input "false"
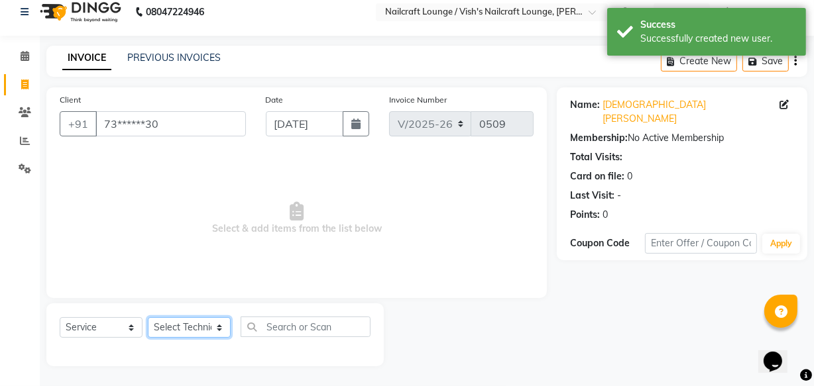
click at [212, 326] on select "Select Technician [PERSON_NAME] [PERSON_NAME] Operator Reception [PERSON_NAME]" at bounding box center [189, 327] width 83 height 21
select select "15609"
click at [148, 317] on select "Select Technician [PERSON_NAME] [PERSON_NAME] Operator Reception [PERSON_NAME]" at bounding box center [189, 327] width 83 height 21
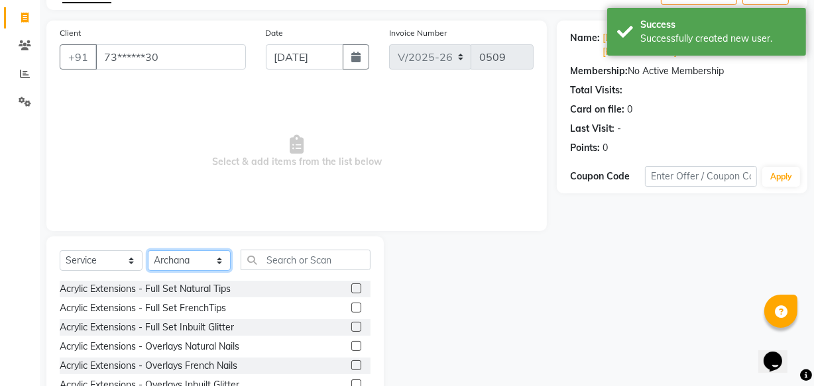
scroll to position [125, 0]
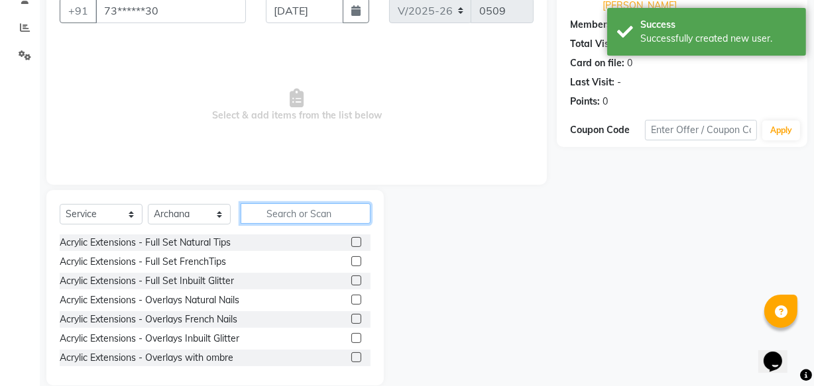
click at [276, 215] on input "text" at bounding box center [306, 213] width 130 height 21
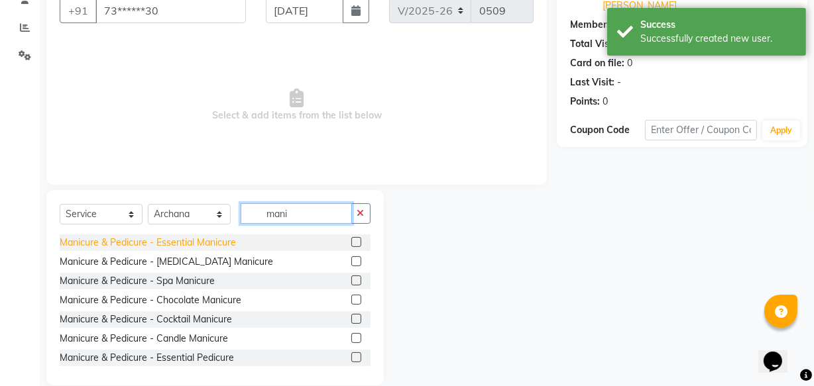
type input "mani"
click at [217, 243] on div "Manicure & Pedicure - Essential Manicure" at bounding box center [148, 243] width 176 height 14
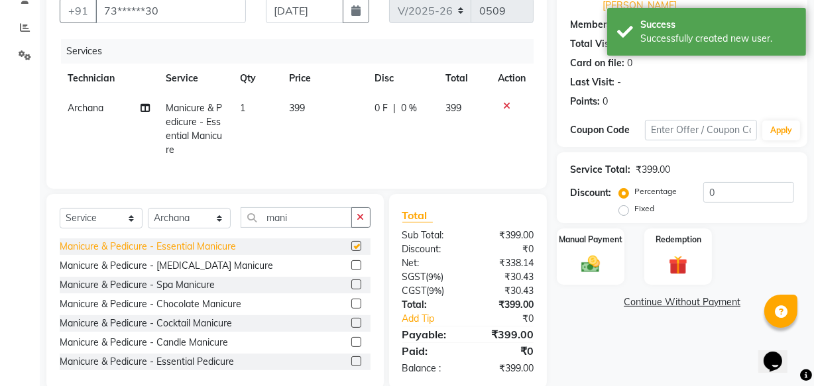
checkbox input "false"
click at [220, 229] on select "Select Technician [PERSON_NAME] [PERSON_NAME] Operator Reception [PERSON_NAME]" at bounding box center [189, 218] width 83 height 21
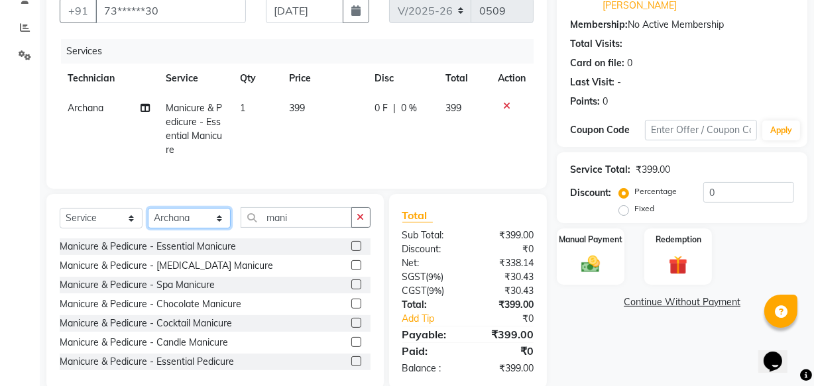
select select "20433"
click at [148, 217] on select "Select Technician [PERSON_NAME] [PERSON_NAME] Operator Reception [PERSON_NAME]" at bounding box center [189, 218] width 83 height 21
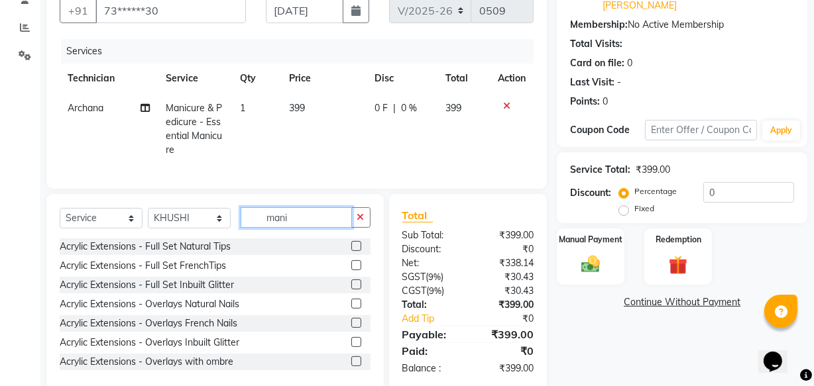
click at [315, 224] on input "mani" at bounding box center [296, 217] width 111 height 21
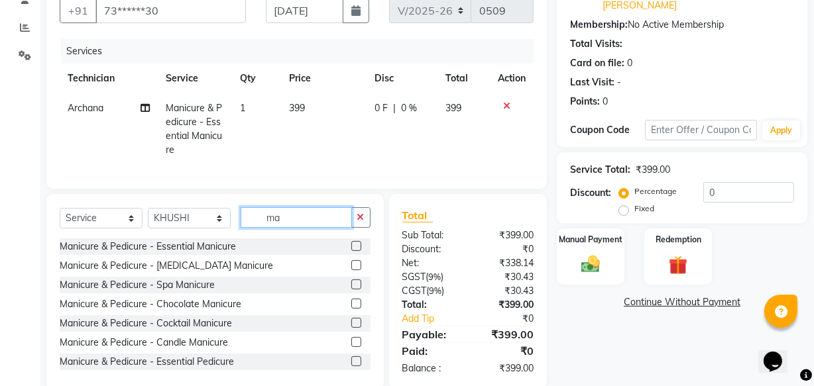
type input "m"
type input "pedi"
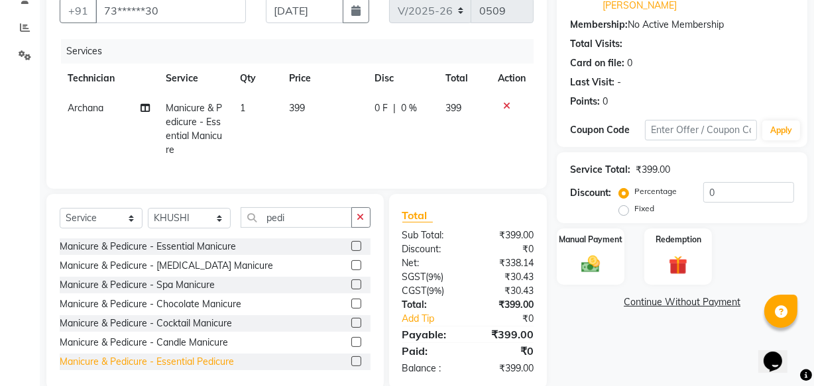
click at [213, 368] on div "Manicure & Pedicure - Essential Pedicure" at bounding box center [147, 362] width 174 height 14
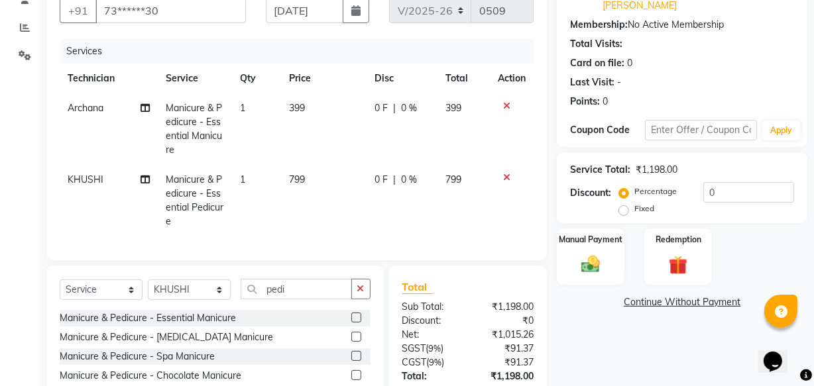
checkbox input "false"
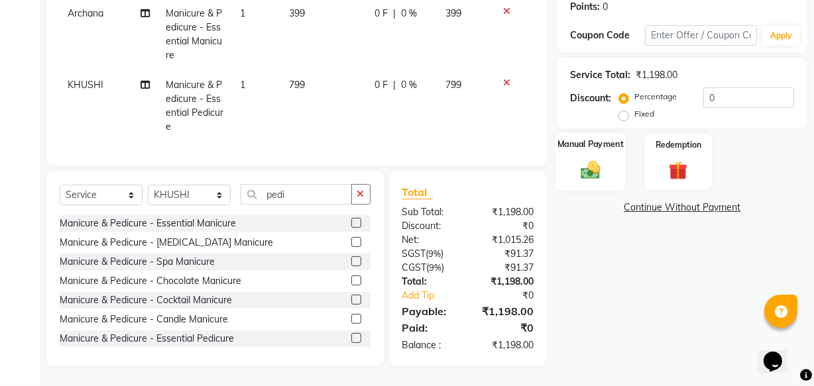
click at [600, 133] on div "Manual Payment" at bounding box center [590, 162] width 70 height 59
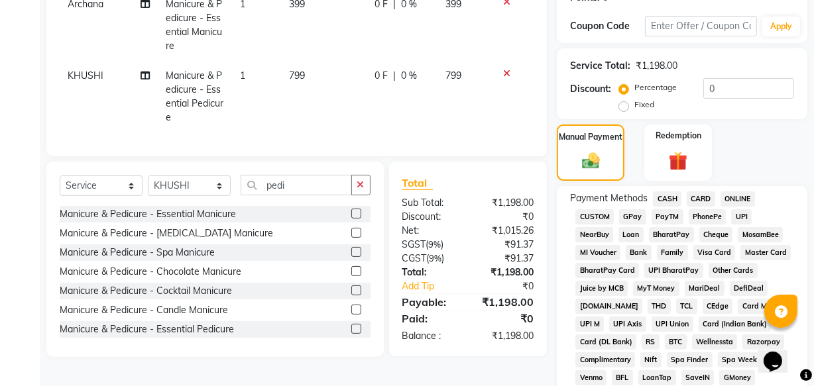
click at [637, 209] on span "GPay" at bounding box center [632, 216] width 27 height 15
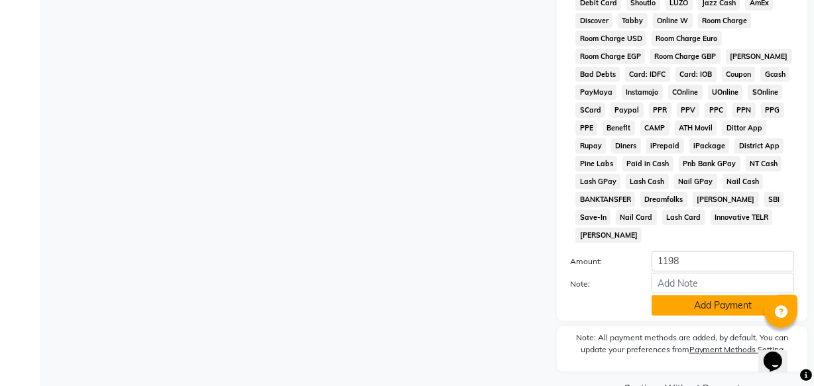
click at [709, 296] on button "Add Payment" at bounding box center [722, 306] width 142 height 21
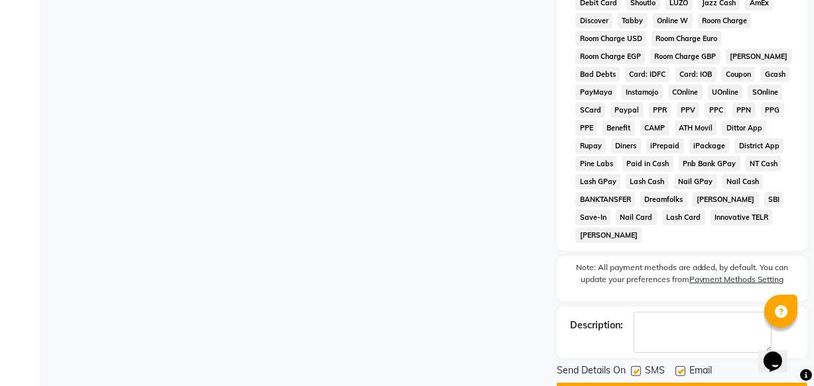
click at [673, 383] on button "Checkout" at bounding box center [682, 393] width 250 height 21
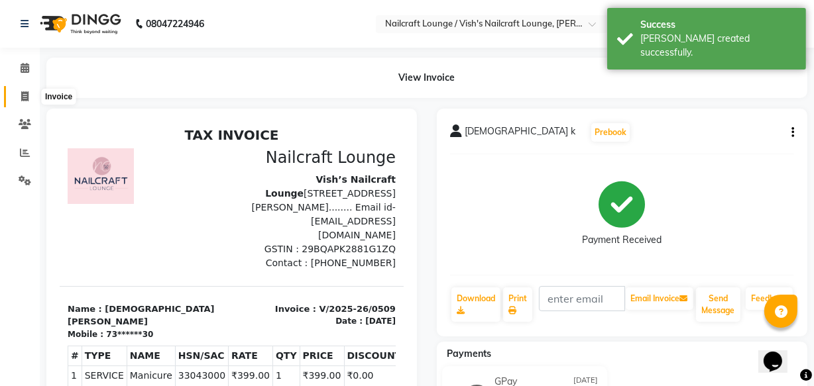
click at [23, 94] on icon at bounding box center [24, 96] width 7 height 10
select select "service"
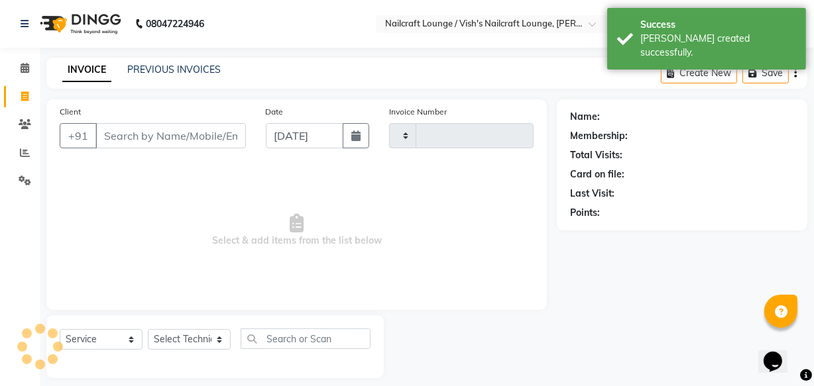
type input "0510"
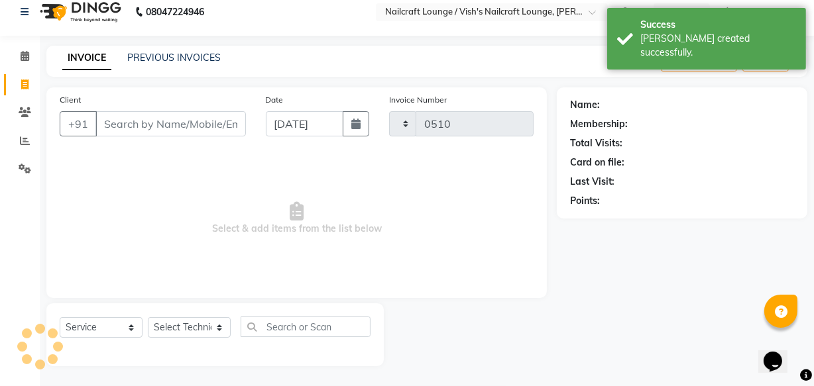
select select "3438"
click at [144, 123] on input "Client" at bounding box center [170, 123] width 150 height 25
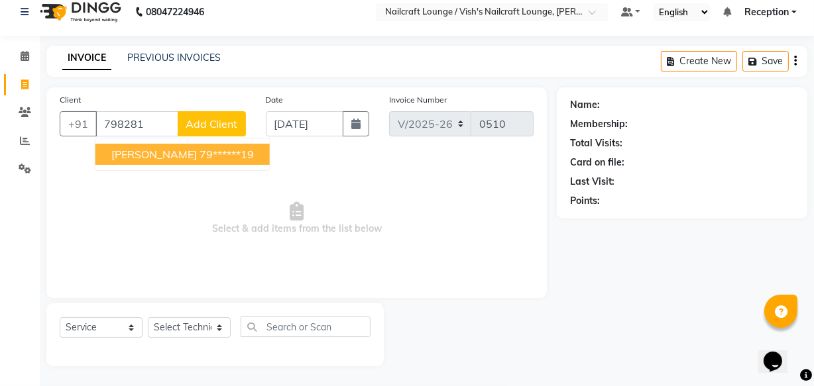
click at [160, 153] on span "[PERSON_NAME]" at bounding box center [153, 154] width 85 height 13
type input "79******19"
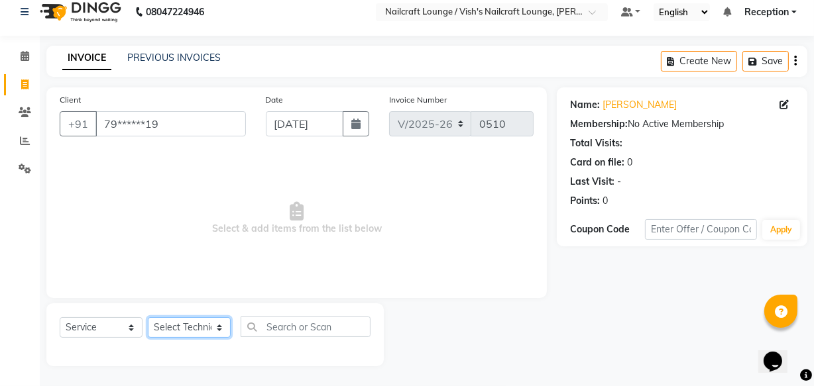
click at [215, 331] on select "Select Technician [PERSON_NAME] [PERSON_NAME] Operator Reception [PERSON_NAME]" at bounding box center [189, 327] width 83 height 21
click at [148, 317] on select "Select Technician [PERSON_NAME] [PERSON_NAME] Operator Reception [PERSON_NAME]" at bounding box center [189, 327] width 83 height 21
click at [219, 324] on select "Select Technician [PERSON_NAME] [PERSON_NAME] Operator Reception [PERSON_NAME]" at bounding box center [189, 327] width 83 height 21
select select "15609"
click at [148, 317] on select "Select Technician [PERSON_NAME] [PERSON_NAME] Operator Reception [PERSON_NAME]" at bounding box center [189, 327] width 83 height 21
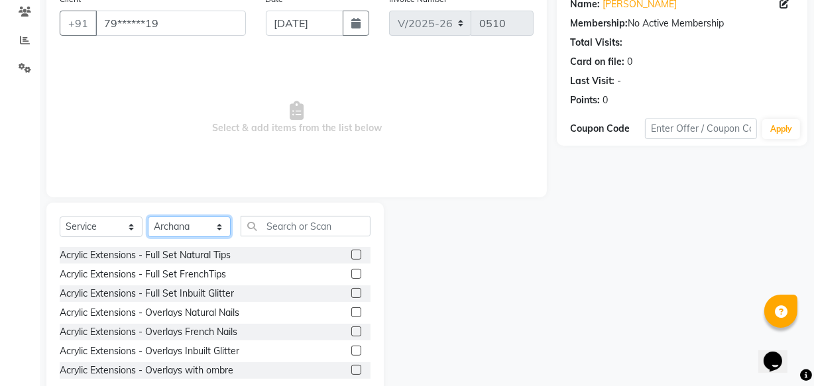
scroll to position [145, 0]
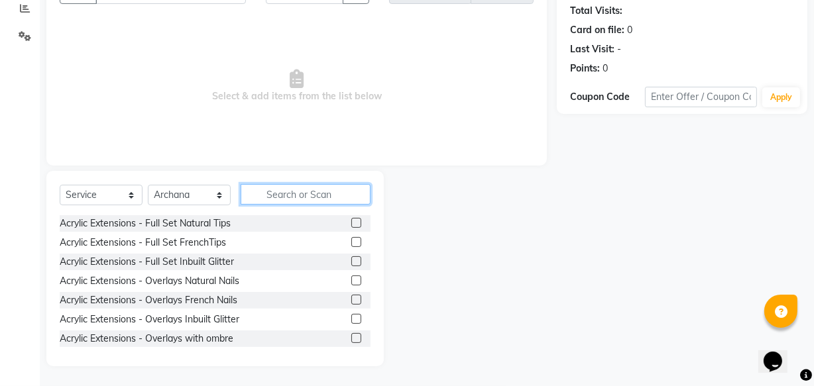
click at [282, 190] on input "text" at bounding box center [306, 194] width 130 height 21
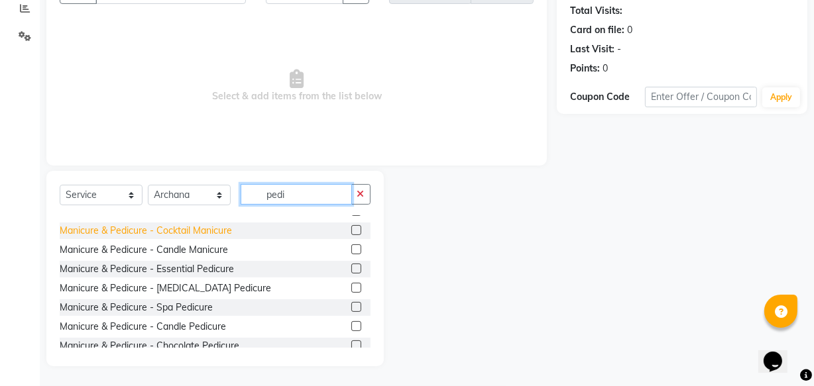
scroll to position [68, 0]
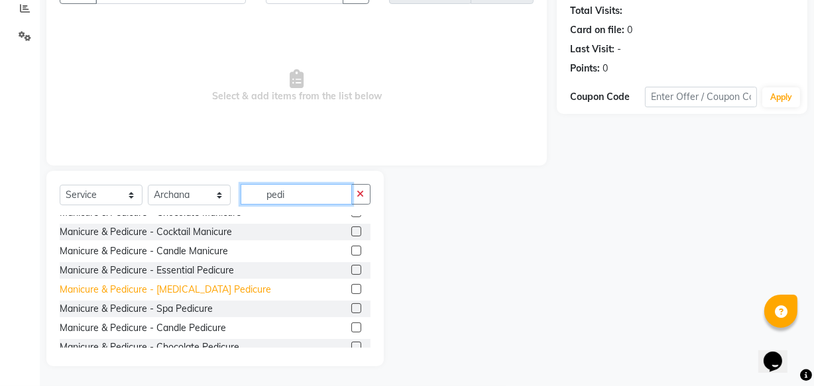
type input "pedi"
click at [188, 288] on div "Manicure & Pedicure - [MEDICAL_DATA] Pedicure" at bounding box center [165, 290] width 211 height 14
checkbox input "false"
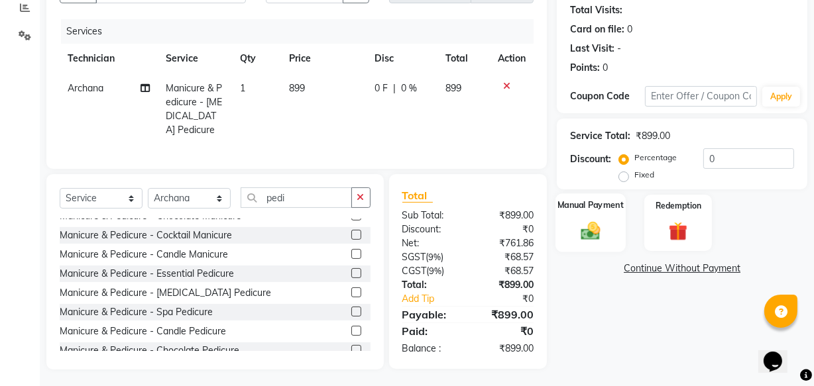
click at [602, 222] on img at bounding box center [590, 230] width 32 height 23
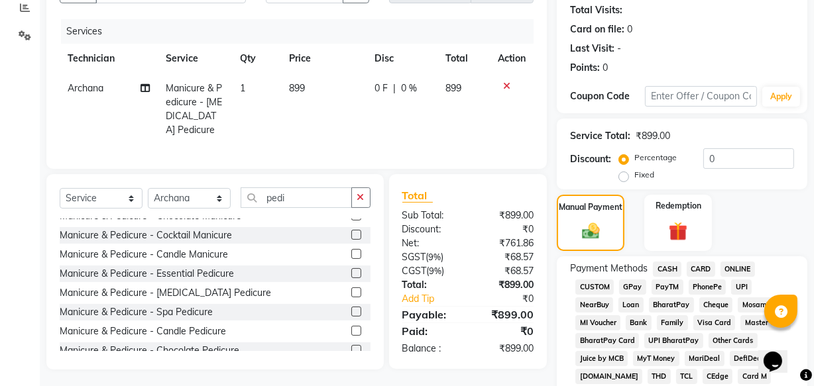
click at [636, 285] on span "GPay" at bounding box center [632, 287] width 27 height 15
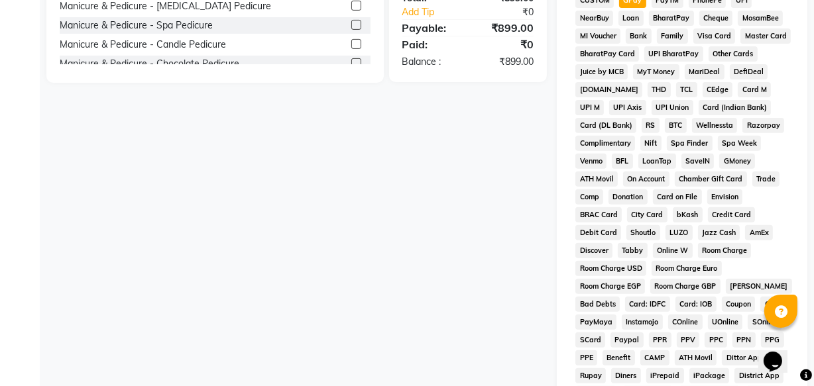
scroll to position [676, 0]
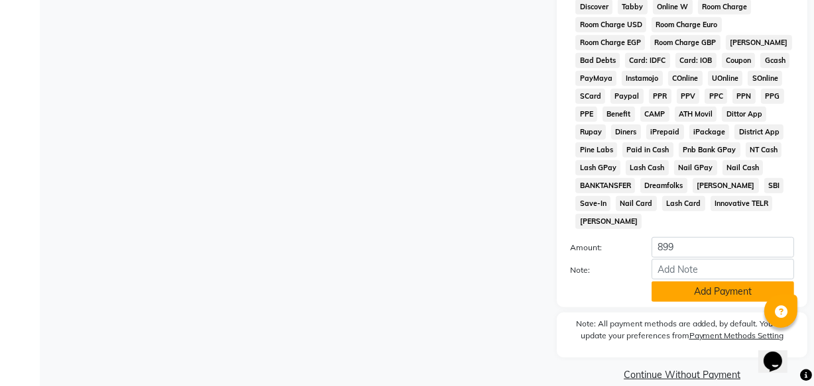
click at [704, 282] on button "Add Payment" at bounding box center [722, 292] width 142 height 21
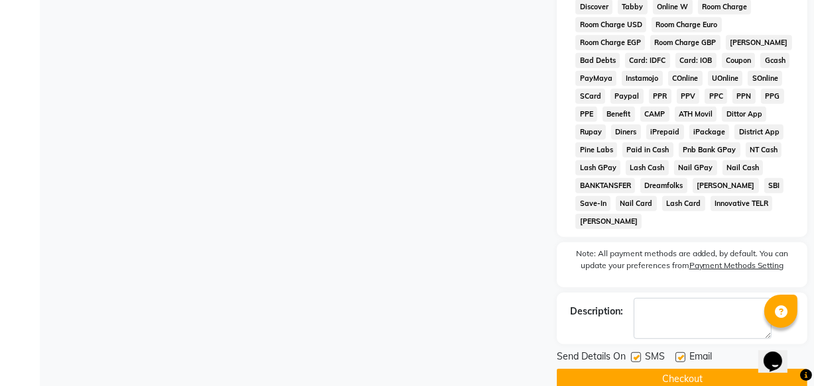
click at [685, 369] on button "Checkout" at bounding box center [682, 379] width 250 height 21
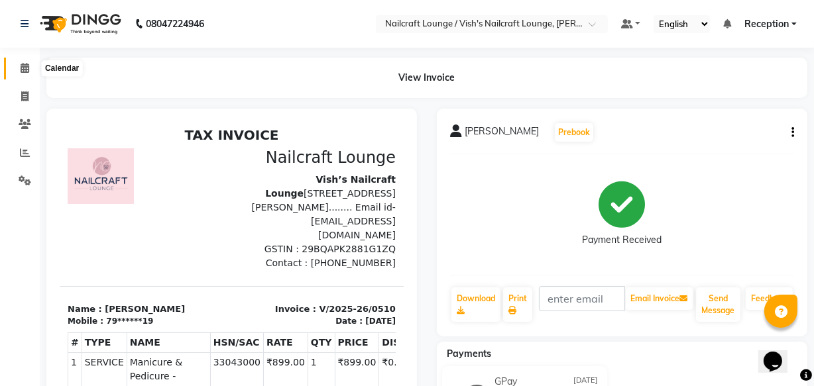
click at [19, 72] on span at bounding box center [24, 68] width 23 height 15
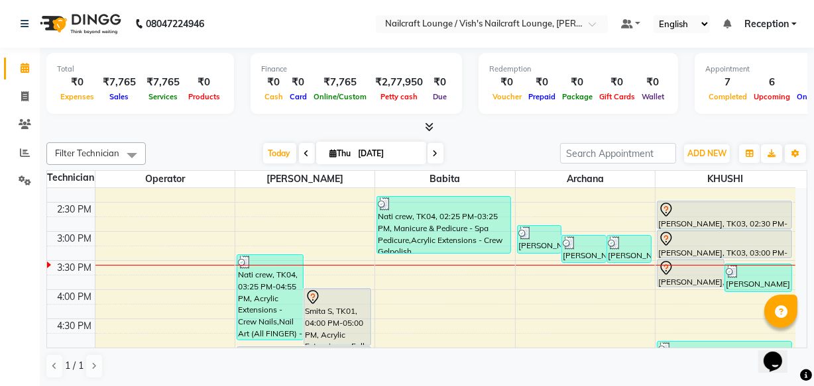
scroll to position [369, 0]
